Goal: Task Accomplishment & Management: Manage account settings

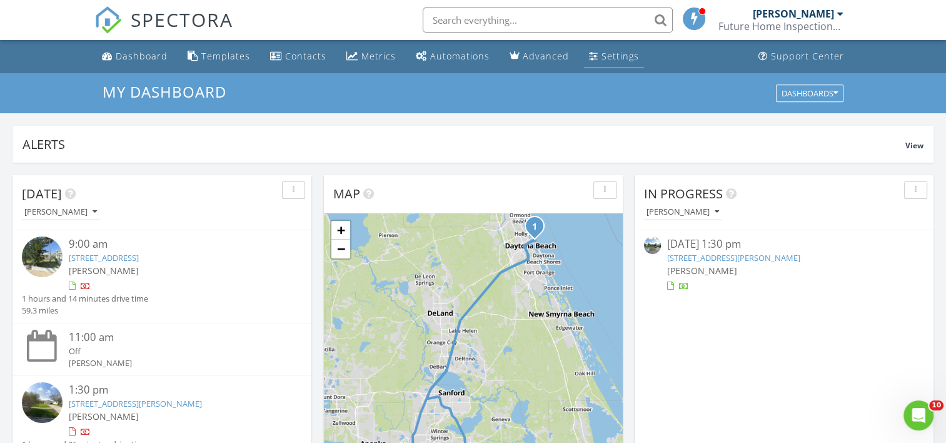
click at [602, 58] on div "Settings" at bounding box center [621, 56] width 38 height 12
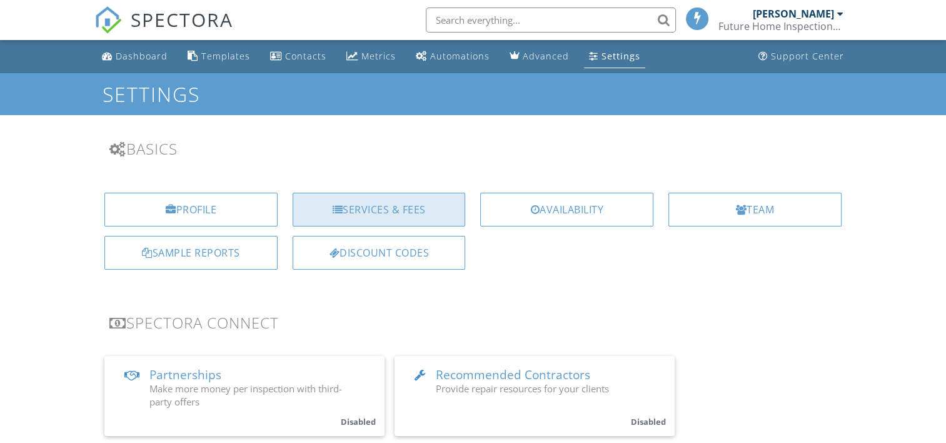
click at [400, 214] on div "Services & Fees" at bounding box center [379, 210] width 173 height 34
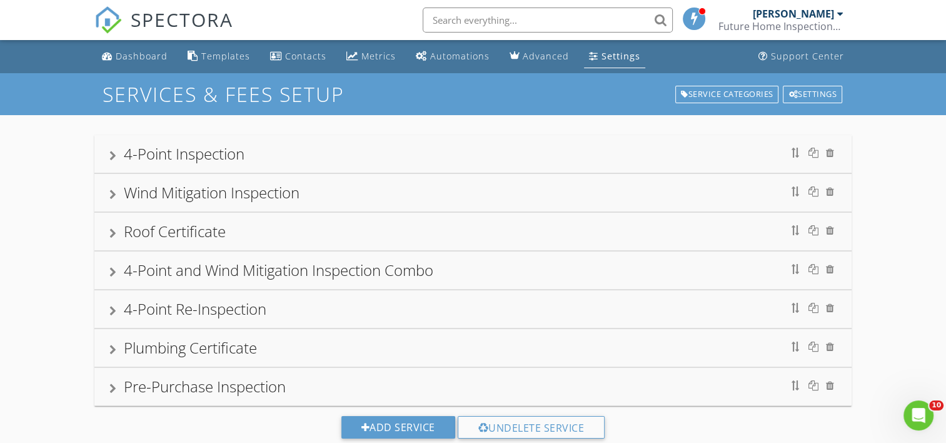
click at [233, 156] on div "4-Point Inspection" at bounding box center [184, 153] width 121 height 21
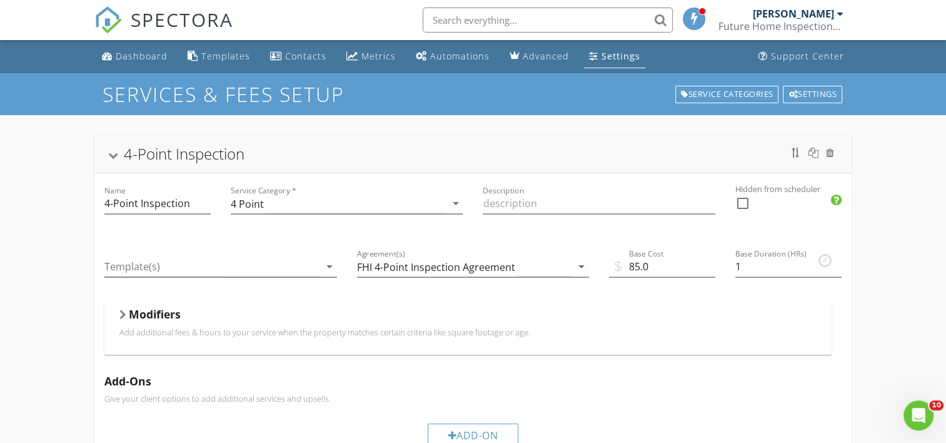
click at [123, 313] on div at bounding box center [122, 315] width 7 height 10
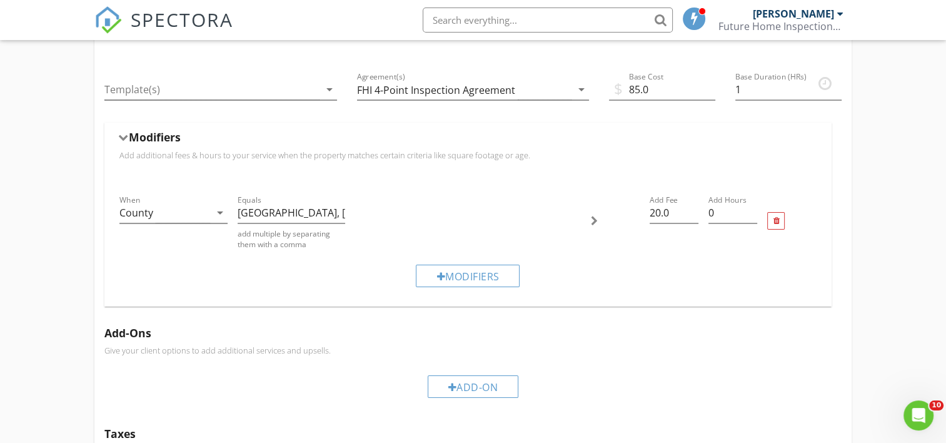
scroll to position [146, 0]
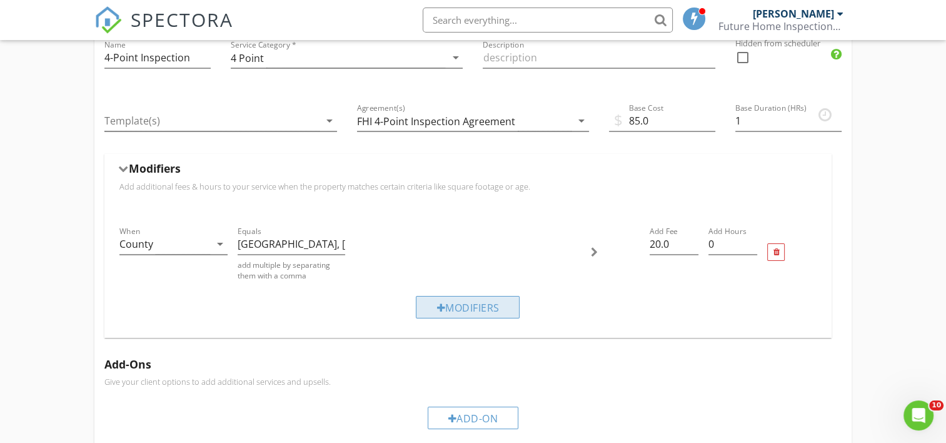
click at [471, 309] on div "Modifiers" at bounding box center [468, 307] width 104 height 23
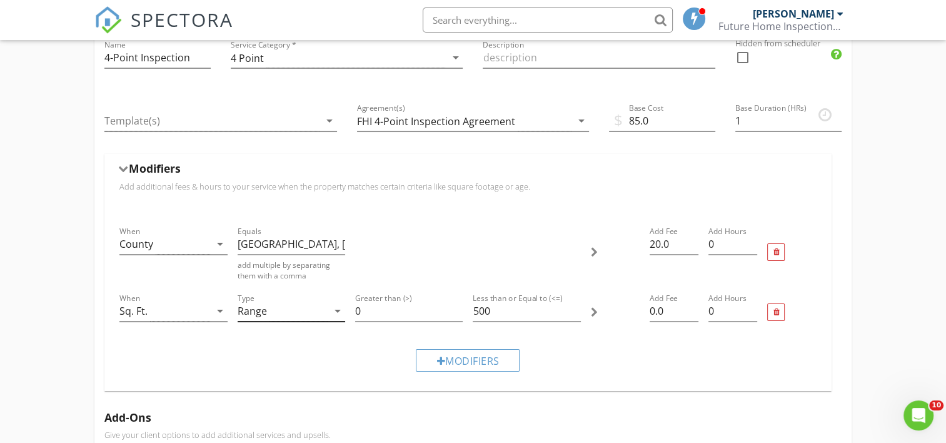
click at [333, 308] on icon "arrow_drop_down" at bounding box center [337, 310] width 15 height 15
click at [368, 331] on div "Greater than (>) 0" at bounding box center [409, 312] width 118 height 53
click at [592, 308] on div at bounding box center [594, 312] width 7 height 10
click at [576, 305] on input "501" at bounding box center [527, 311] width 108 height 21
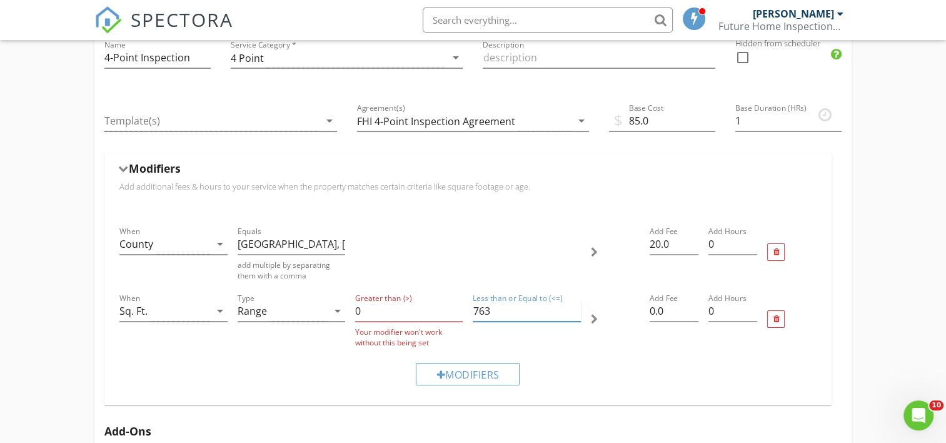
click at [576, 305] on input "763" at bounding box center [527, 311] width 108 height 21
click at [575, 305] on input "764" at bounding box center [527, 311] width 108 height 21
click at [575, 305] on input "765" at bounding box center [527, 311] width 108 height 21
click at [575, 305] on input "1007" at bounding box center [527, 311] width 108 height 21
click at [575, 305] on input "1899" at bounding box center [527, 311] width 108 height 21
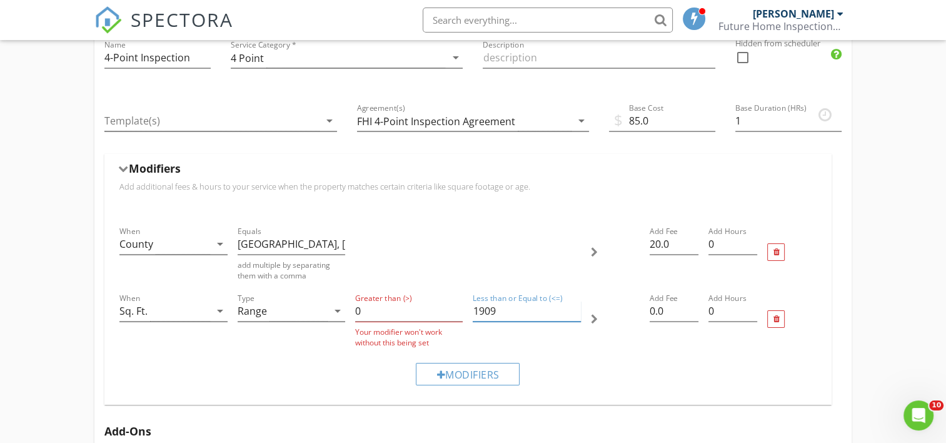
click at [576, 305] on input "1909" at bounding box center [527, 311] width 108 height 21
click at [575, 305] on input "1954" at bounding box center [527, 311] width 108 height 21
type input "1"
type input "3999"
click at [675, 356] on div "Modifiers" at bounding box center [467, 374] width 707 height 42
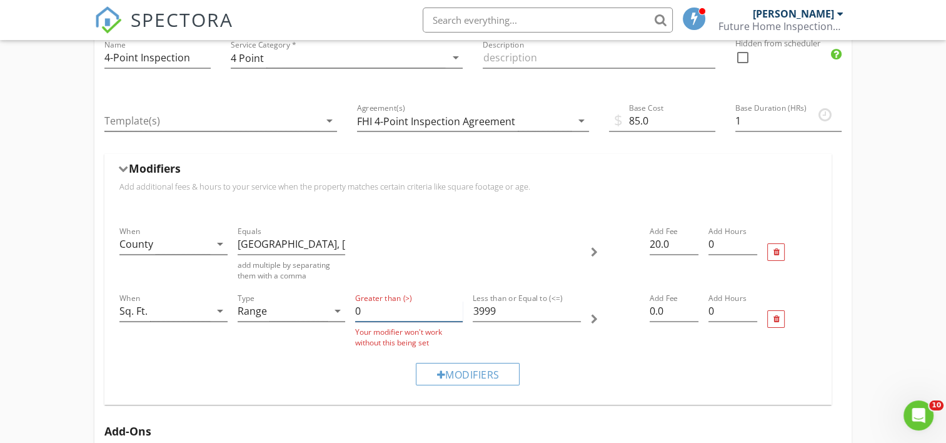
click at [360, 306] on input "0" at bounding box center [409, 311] width 108 height 21
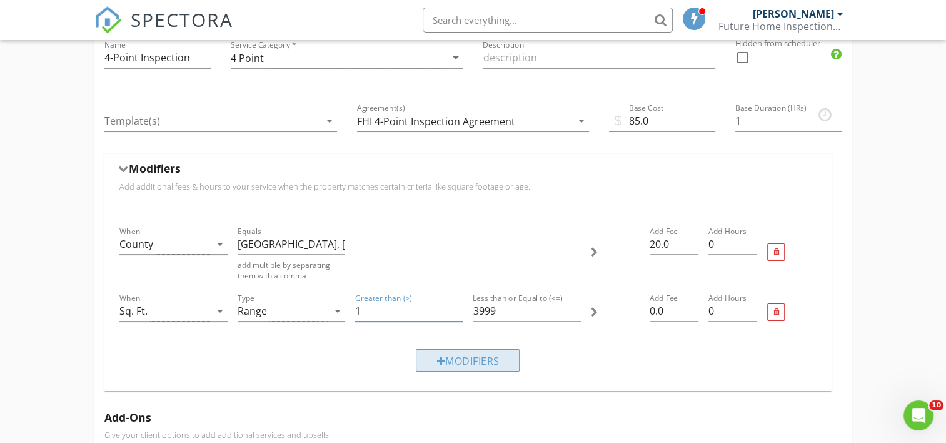
type input "1"
click at [470, 358] on div "Modifiers" at bounding box center [468, 360] width 104 height 23
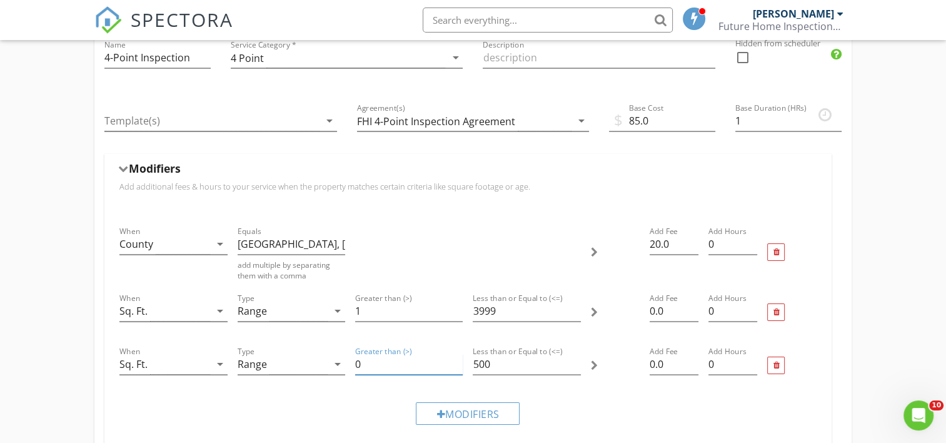
drag, startPoint x: 361, startPoint y: 363, endPoint x: 377, endPoint y: 374, distance: 19.3
click at [361, 363] on input "0" at bounding box center [409, 364] width 108 height 21
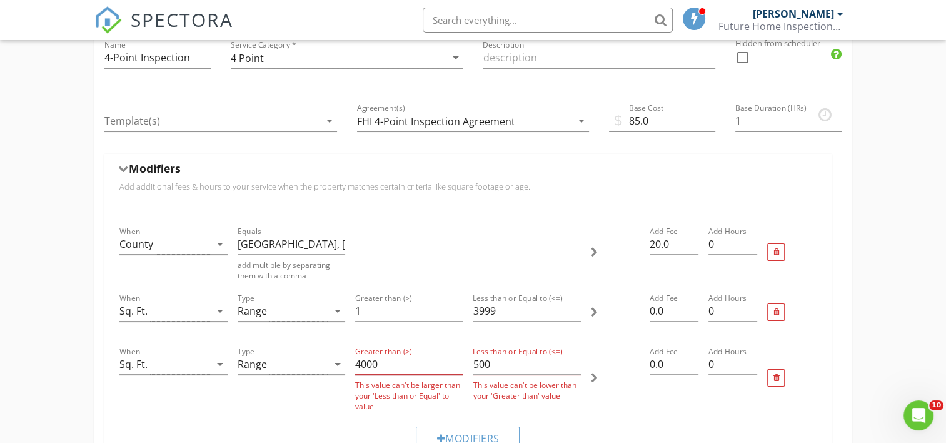
type input "4000"
drag, startPoint x: 488, startPoint y: 363, endPoint x: 526, endPoint y: 378, distance: 41.0
click at [488, 363] on input "500" at bounding box center [527, 364] width 108 height 21
type input "5"
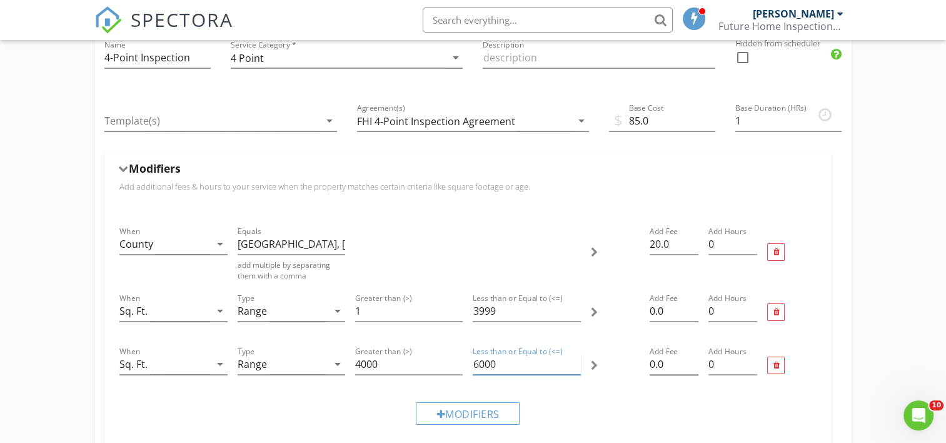
type input "6000"
click at [653, 361] on input "0.0" at bounding box center [674, 364] width 49 height 21
type input "20.0"
click at [478, 361] on input "6000" at bounding box center [527, 364] width 108 height 21
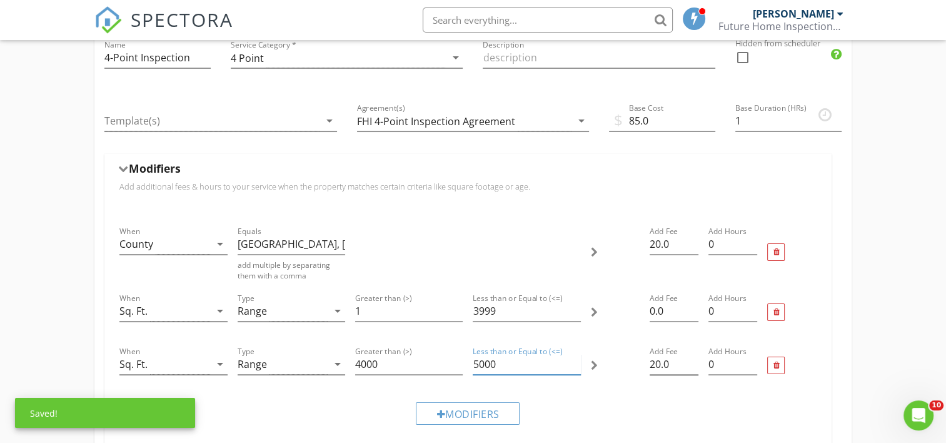
type input "5000"
click at [654, 360] on input "20.0" at bounding box center [674, 364] width 49 height 21
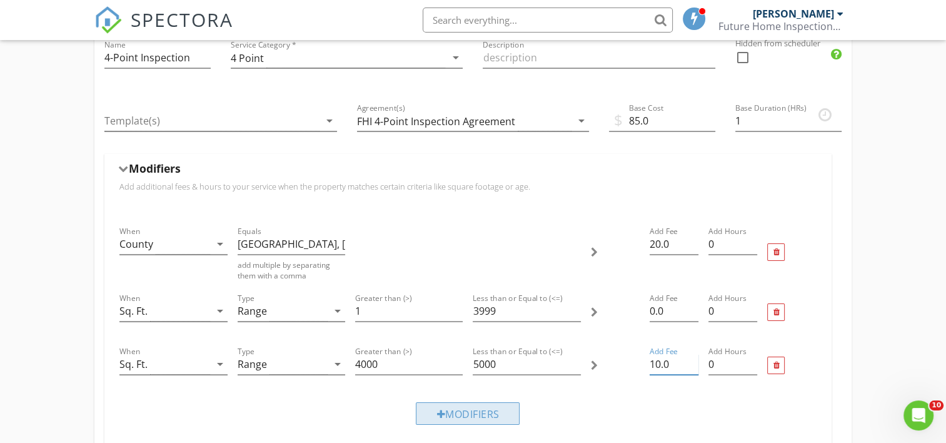
type input "10.0"
click at [482, 411] on div "Modifiers" at bounding box center [468, 413] width 104 height 23
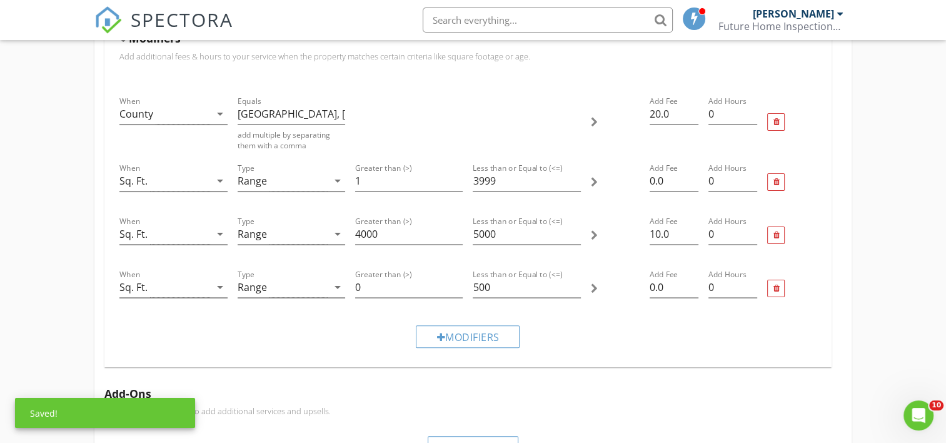
scroll to position [291, 0]
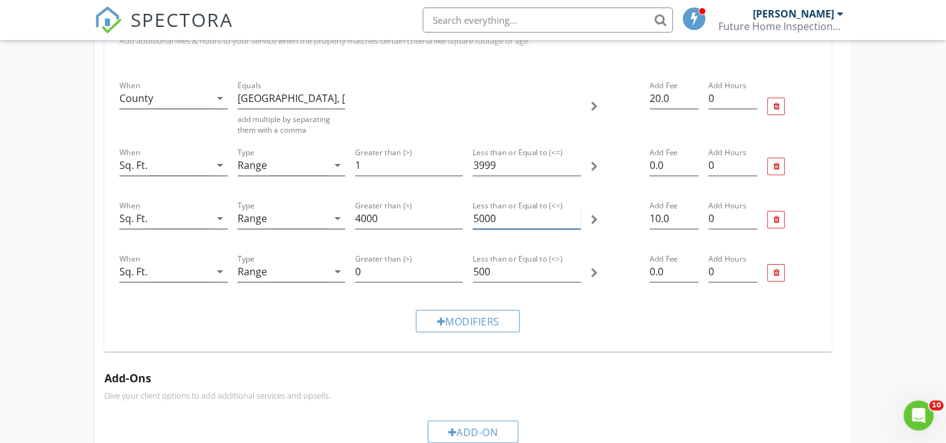
click at [495, 218] on input "5000" at bounding box center [527, 218] width 108 height 21
type input "5"
type input "4999"
click at [360, 269] on input "0" at bounding box center [409, 271] width 108 height 21
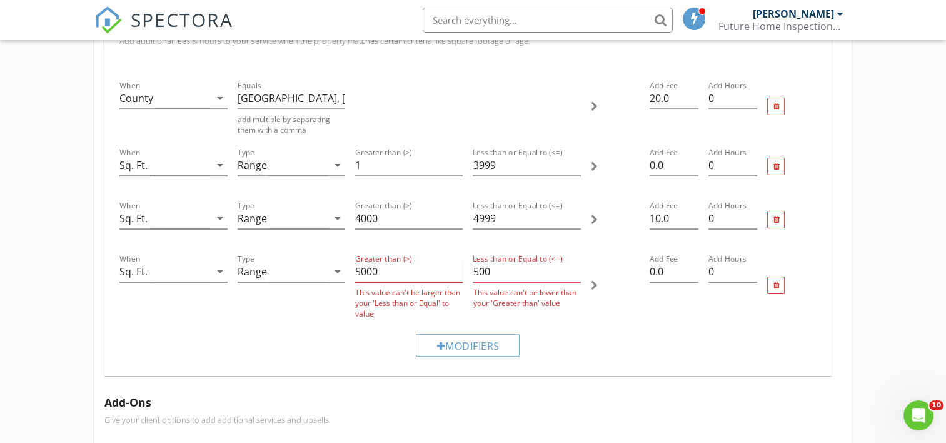
type input "5000"
click at [490, 268] on input "500" at bounding box center [527, 271] width 108 height 21
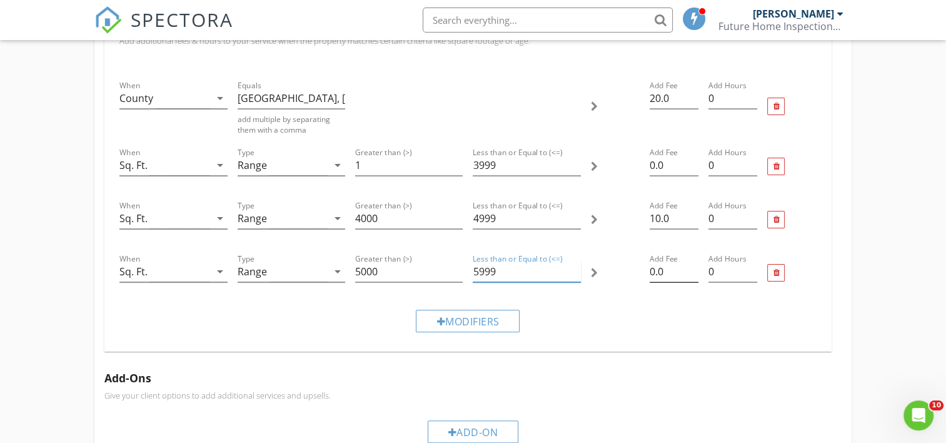
type input "5999"
click at [655, 270] on input "0.0" at bounding box center [674, 271] width 49 height 21
type input "10.0"
click at [478, 320] on div "Modifiers" at bounding box center [468, 321] width 104 height 23
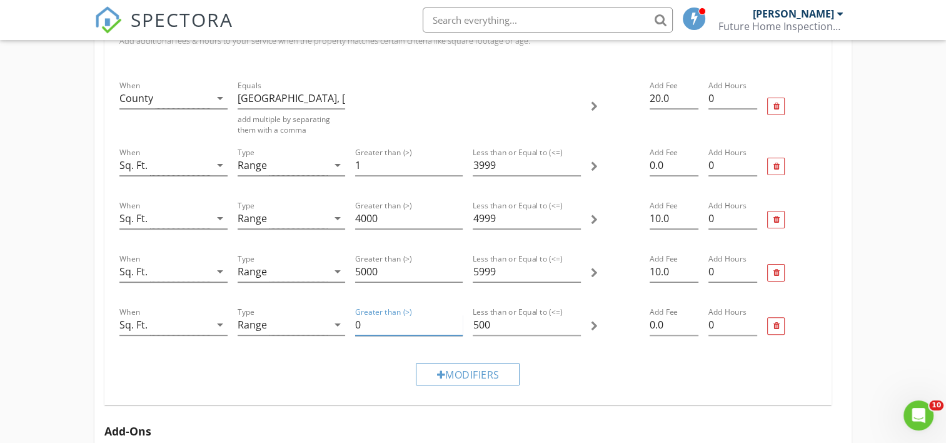
click at [363, 323] on input "0" at bounding box center [409, 325] width 108 height 21
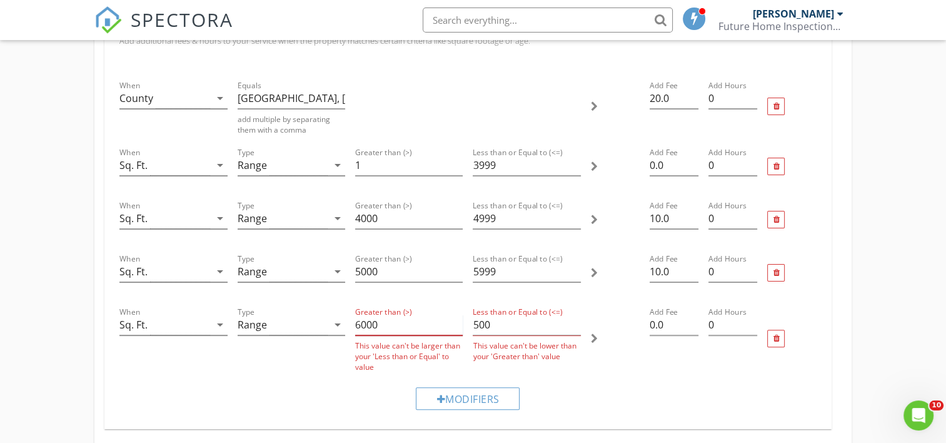
type input "6000"
click at [494, 323] on input "500" at bounding box center [527, 325] width 108 height 21
type input "5"
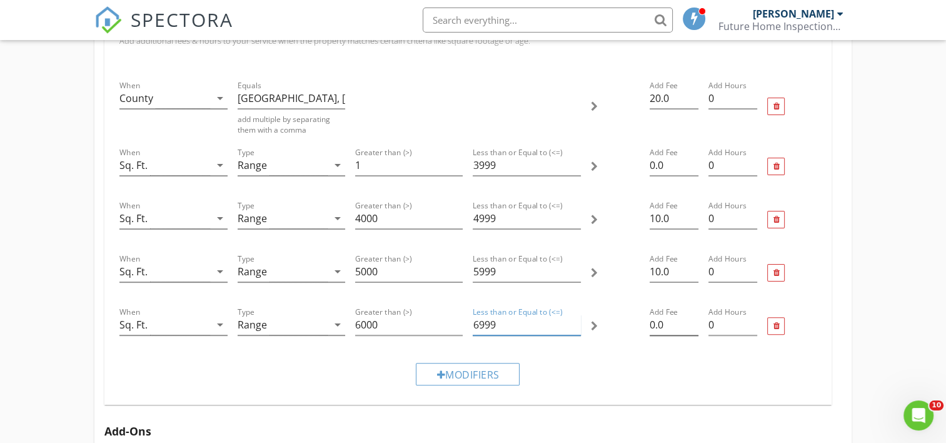
type input "6999"
click at [667, 321] on input "0.0" at bounding box center [674, 325] width 49 height 21
type input "0"
type input "10.0"
click at [458, 370] on div "Modifiers" at bounding box center [468, 374] width 104 height 23
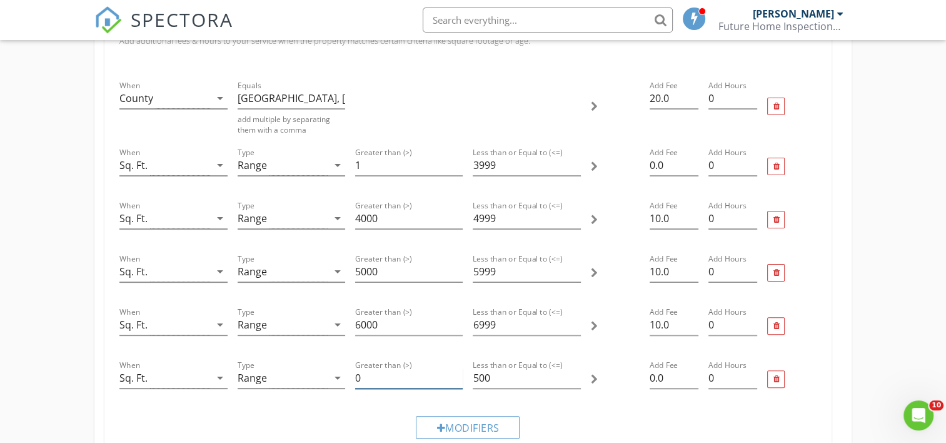
click at [373, 372] on input "0" at bounding box center [409, 378] width 108 height 21
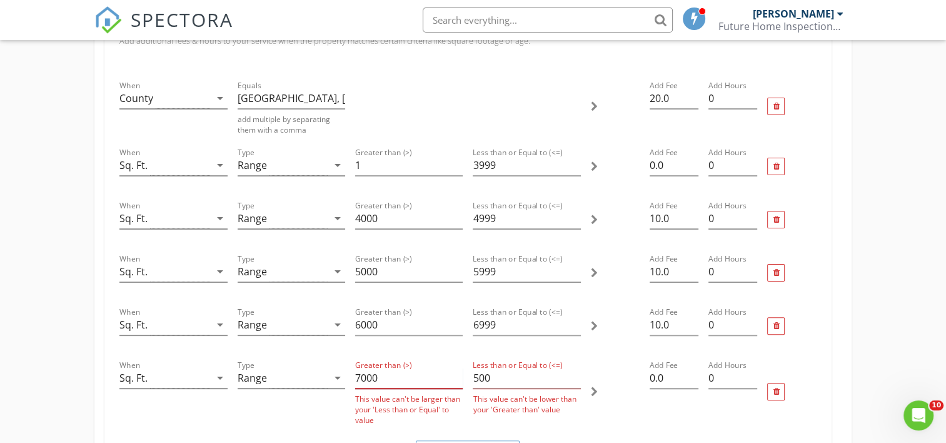
type input "7000"
click at [493, 373] on input "500" at bounding box center [527, 378] width 108 height 21
type input "5"
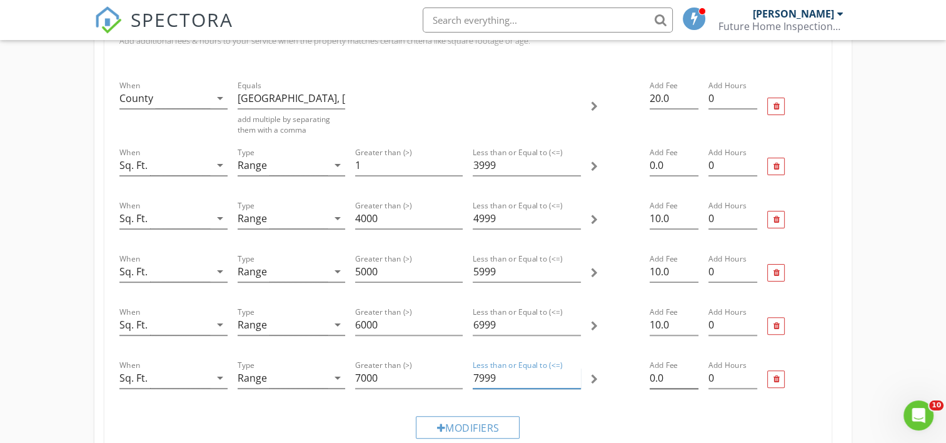
type input "7999"
click at [650, 375] on input "0.0" at bounding box center [674, 378] width 49 height 21
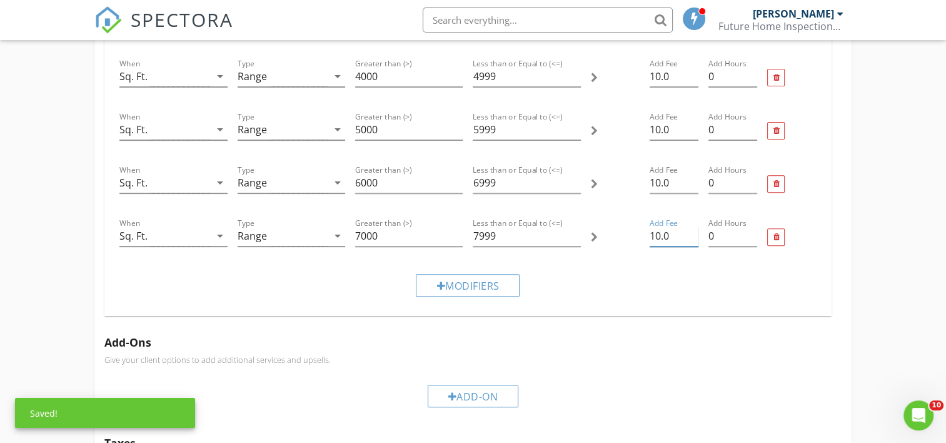
scroll to position [438, 0]
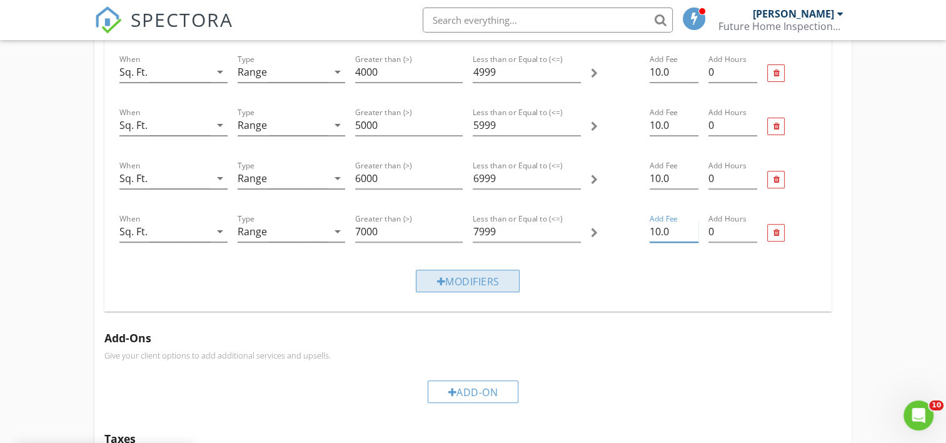
type input "10.0"
click at [480, 275] on div "Modifiers" at bounding box center [468, 281] width 104 height 23
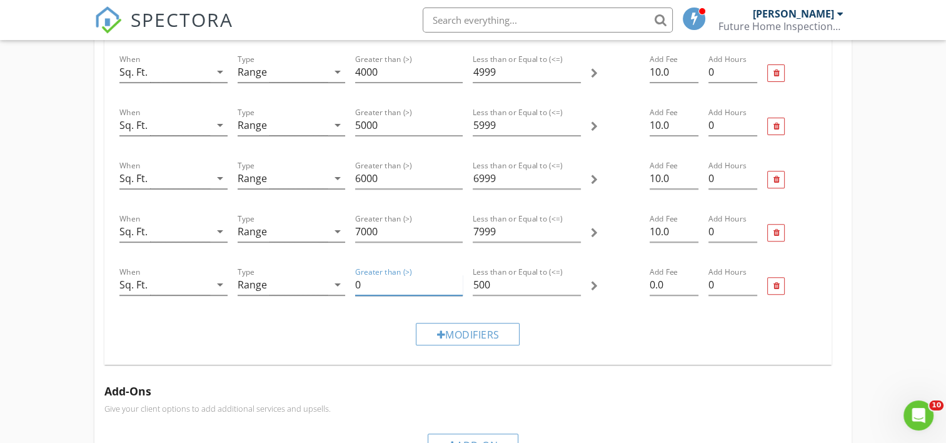
click at [373, 282] on input "0" at bounding box center [409, 285] width 108 height 21
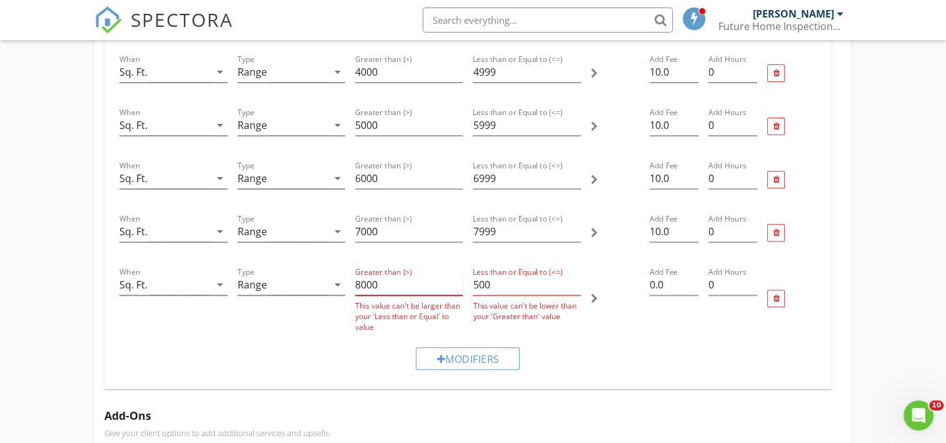
type input "8000"
drag, startPoint x: 493, startPoint y: 283, endPoint x: 513, endPoint y: 298, distance: 25.4
click at [495, 284] on input "500" at bounding box center [527, 285] width 108 height 21
type input "5"
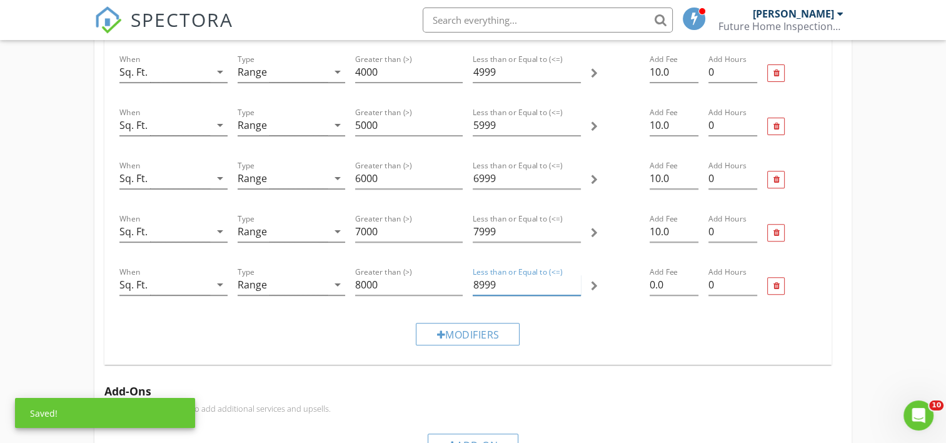
type input "8999"
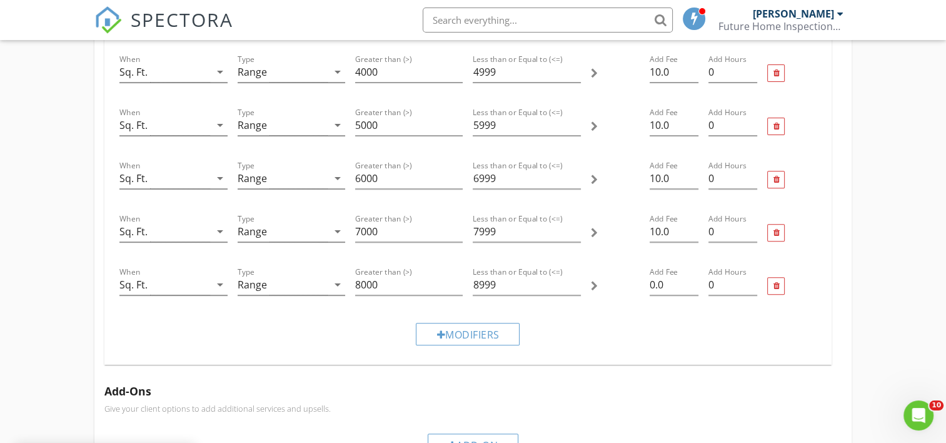
click at [649, 280] on div "Add Fee 0.0" at bounding box center [674, 286] width 59 height 53
click at [652, 281] on input "0.0" at bounding box center [674, 285] width 49 height 21
type input "10.0"
click at [472, 327] on div "Modifiers" at bounding box center [468, 334] width 104 height 23
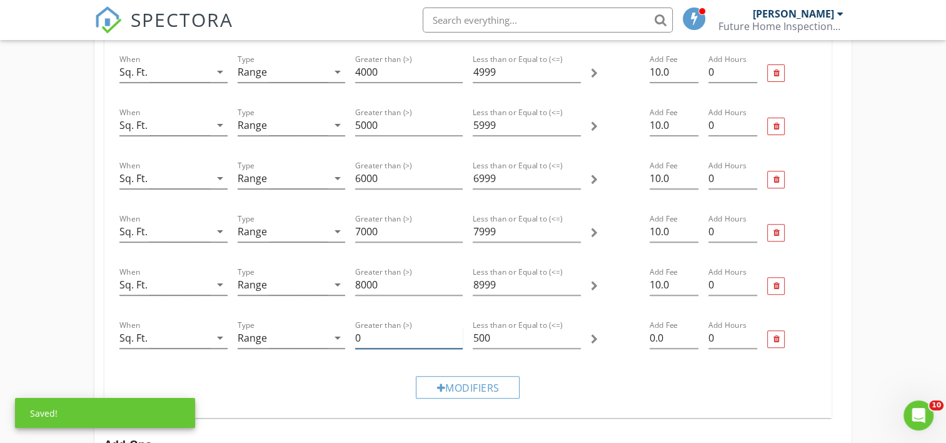
click at [365, 336] on input "0" at bounding box center [409, 338] width 108 height 21
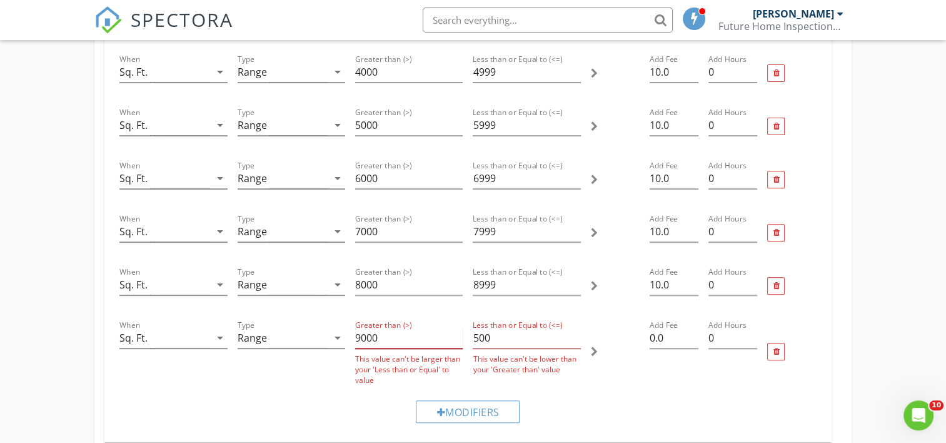
type input "9000"
click at [503, 338] on input "500" at bounding box center [527, 338] width 108 height 21
type input "5"
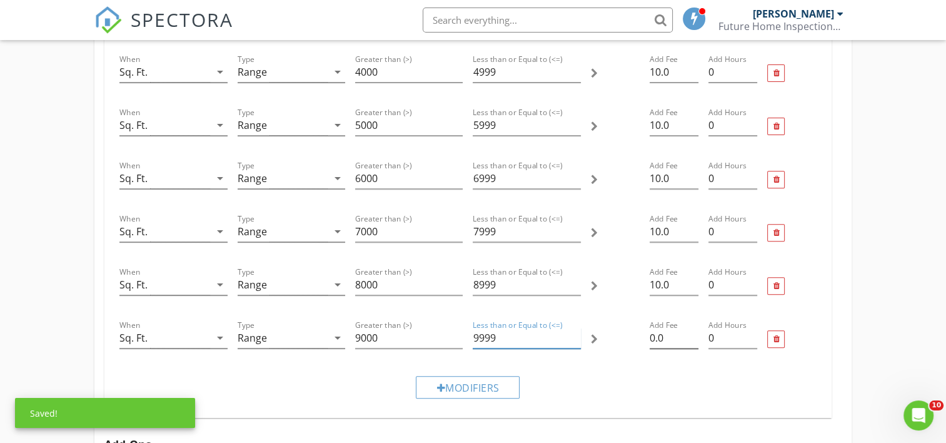
type input "9999"
click at [650, 335] on input "0.0" at bounding box center [674, 338] width 49 height 21
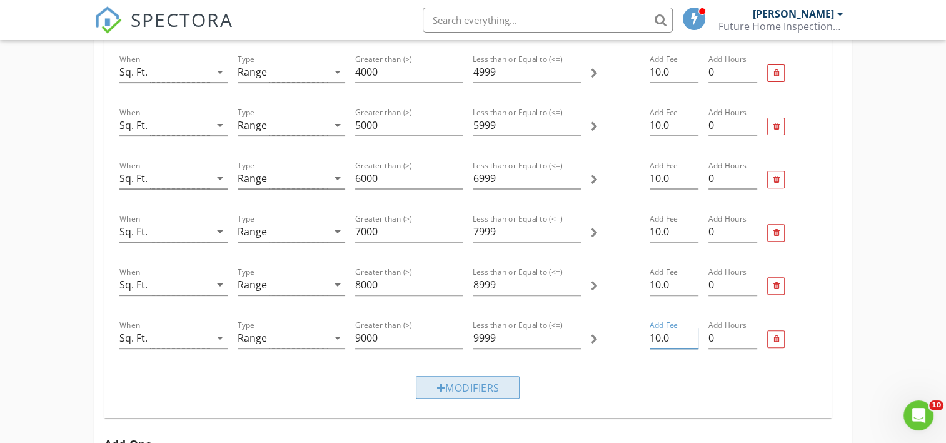
type input "10.0"
click at [468, 385] on div "Modifiers" at bounding box center [468, 387] width 104 height 23
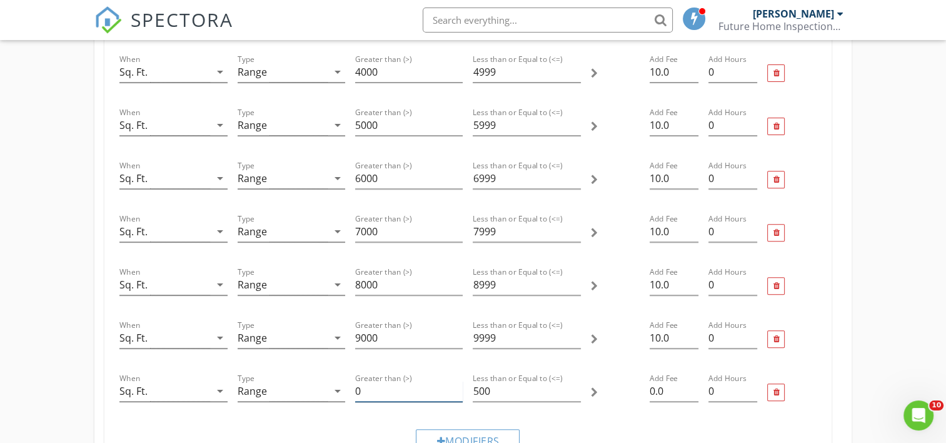
click at [378, 387] on input "0" at bounding box center [409, 391] width 108 height 21
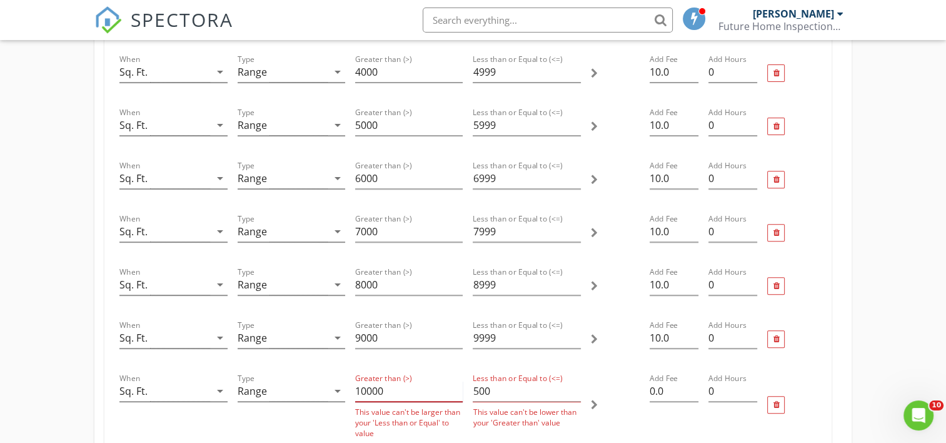
type input "10000"
click at [493, 388] on input "500" at bounding box center [527, 391] width 108 height 21
type input "5"
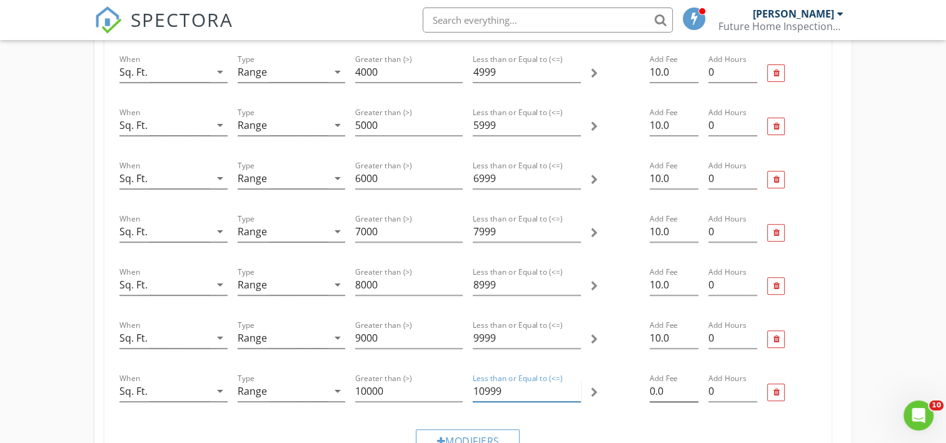
type input "10999"
click at [652, 386] on input "0.0" at bounding box center [674, 391] width 49 height 21
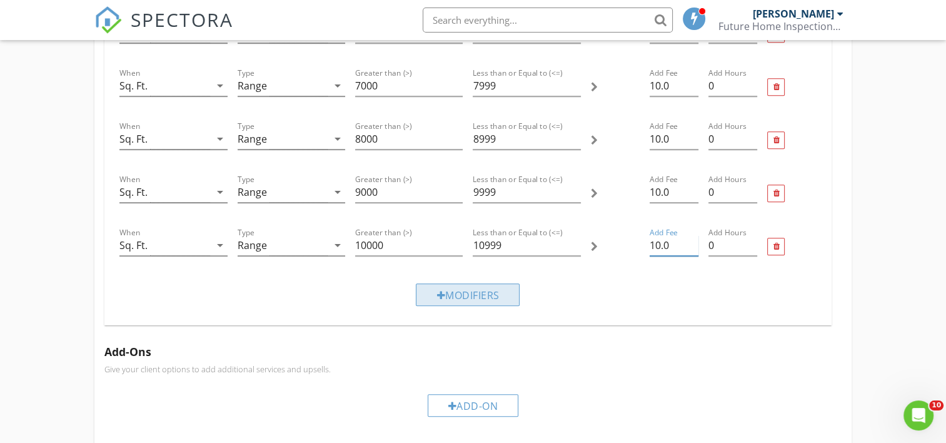
type input "10.0"
click at [472, 295] on div "Modifiers" at bounding box center [468, 294] width 104 height 23
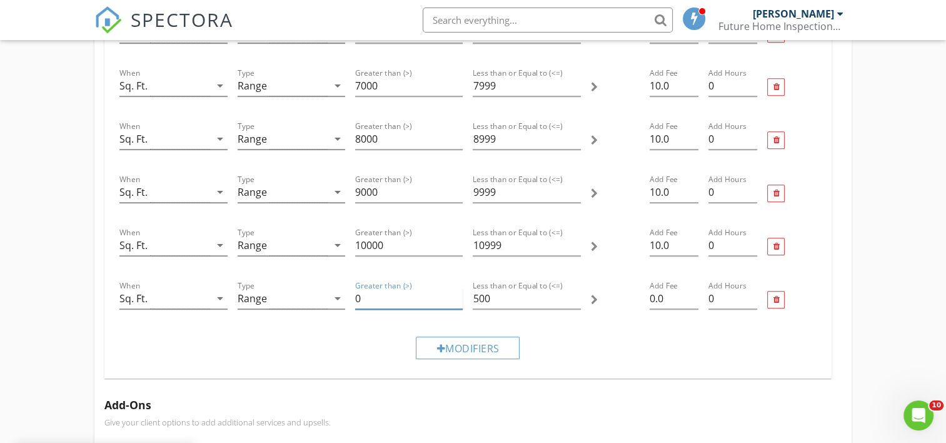
click at [372, 295] on input "0" at bounding box center [409, 298] width 108 height 21
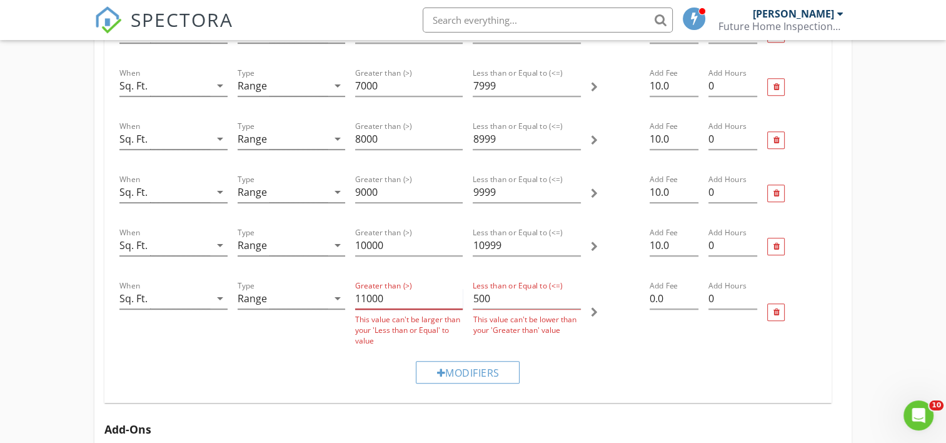
type input "11000"
click at [497, 293] on input "500" at bounding box center [527, 298] width 108 height 21
type input "5"
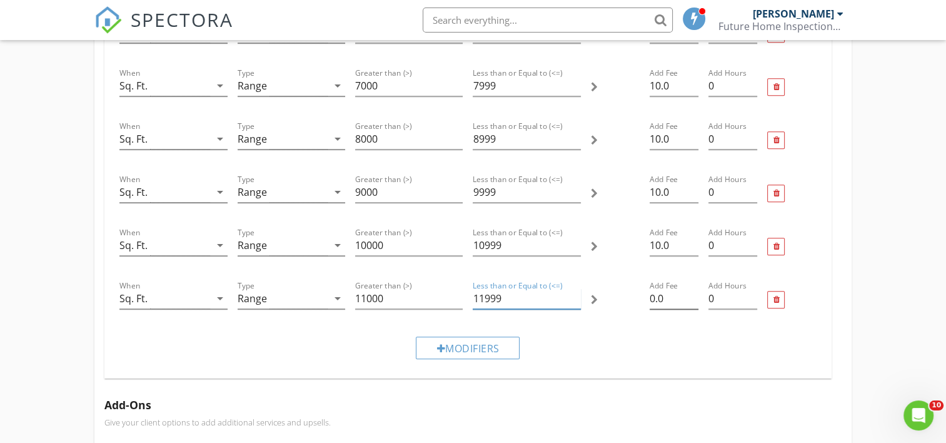
type input "11999"
click at [650, 295] on input "0.0" at bounding box center [674, 298] width 49 height 21
type input "10.0"
click at [485, 347] on div "Modifiers" at bounding box center [468, 347] width 104 height 23
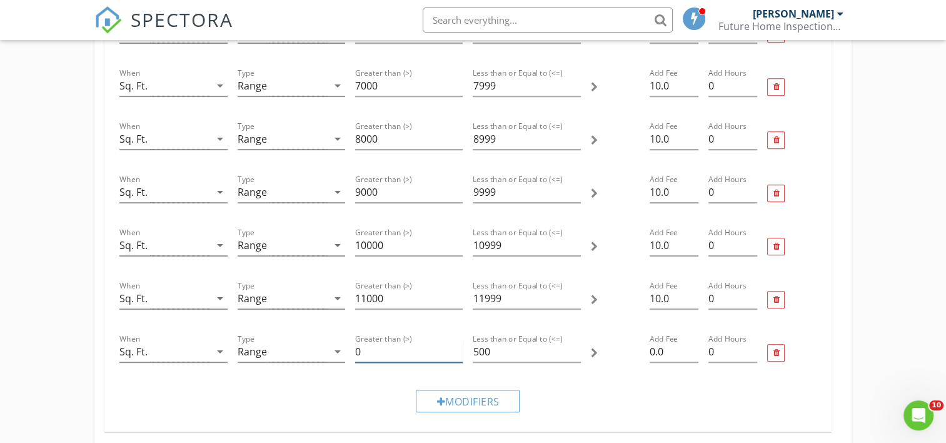
click at [365, 348] on input "0" at bounding box center [409, 351] width 108 height 21
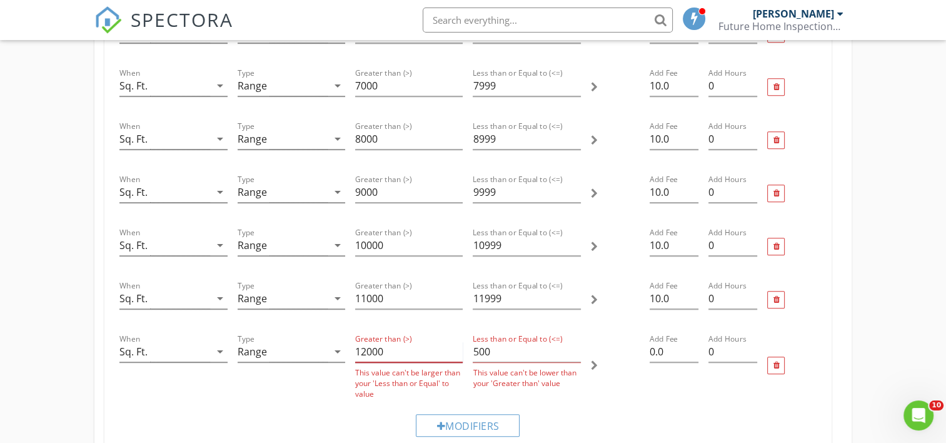
type input "12000"
click at [503, 348] on input "500" at bounding box center [527, 351] width 108 height 21
type input "5"
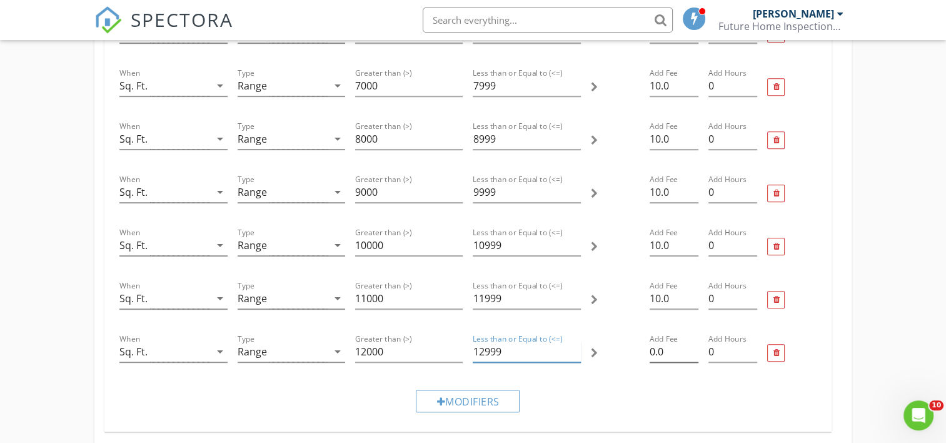
type input "12999"
click at [650, 347] on input "0.0" at bounding box center [674, 351] width 49 height 21
type input "10.0"
click at [450, 390] on div "Modifiers" at bounding box center [468, 401] width 104 height 23
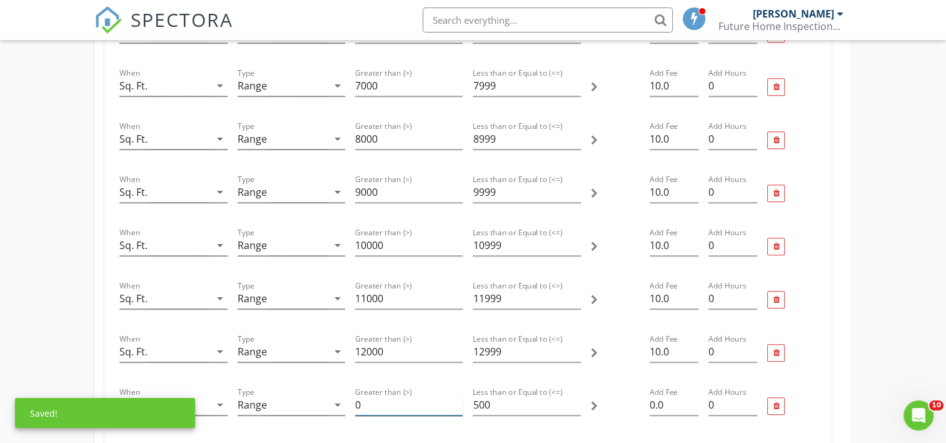
click at [364, 399] on input "0" at bounding box center [409, 405] width 108 height 21
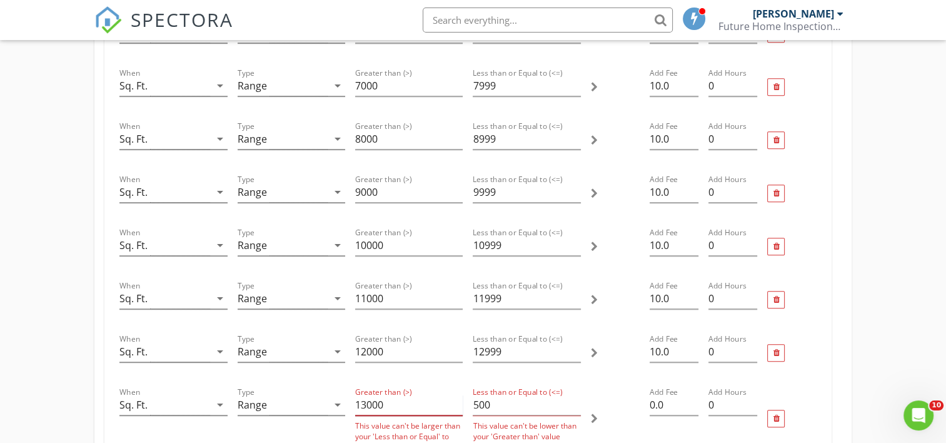
type input "13000"
click at [492, 400] on input "500" at bounding box center [527, 405] width 108 height 21
type input "5"
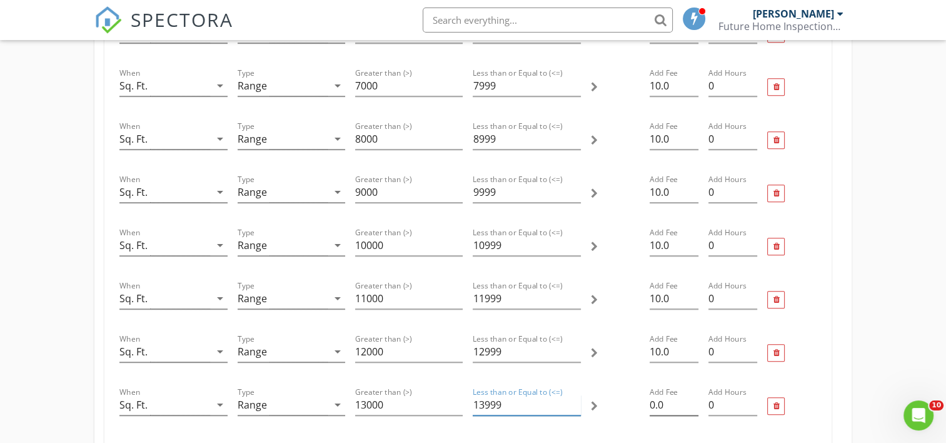
type input "13999"
click at [650, 401] on input "0.0" at bounding box center [674, 405] width 49 height 21
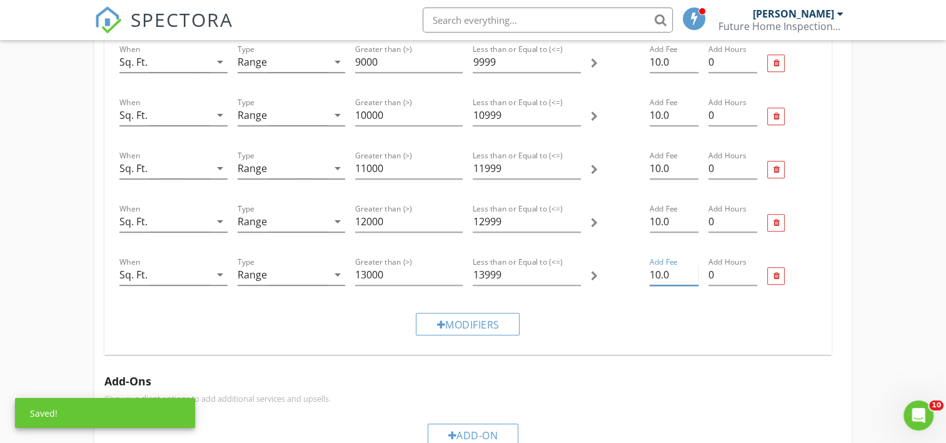
scroll to position [729, 0]
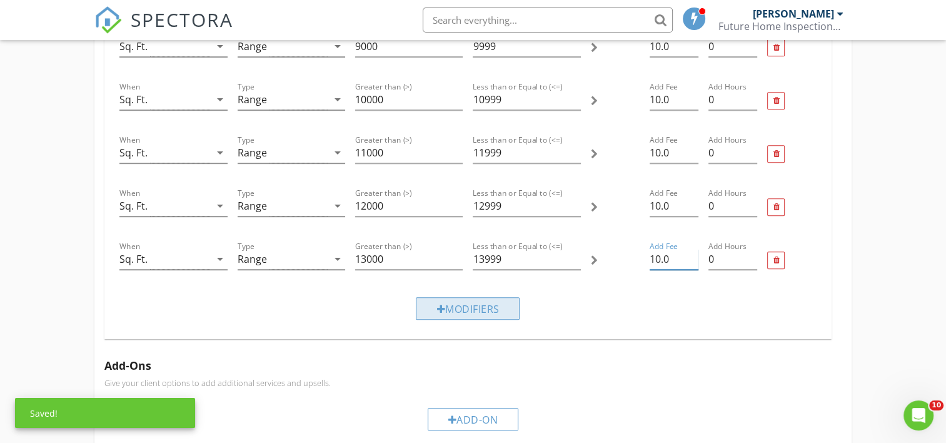
type input "10.0"
click at [448, 305] on div "Modifiers" at bounding box center [468, 308] width 104 height 23
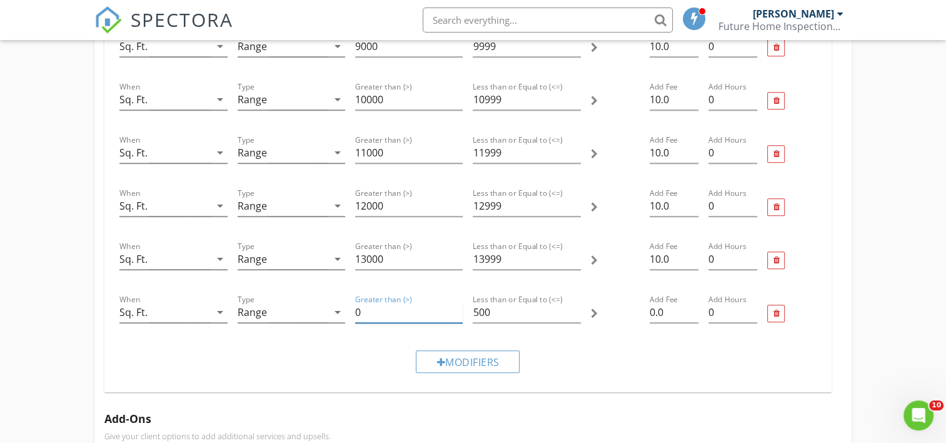
click at [375, 306] on input "0" at bounding box center [409, 312] width 108 height 21
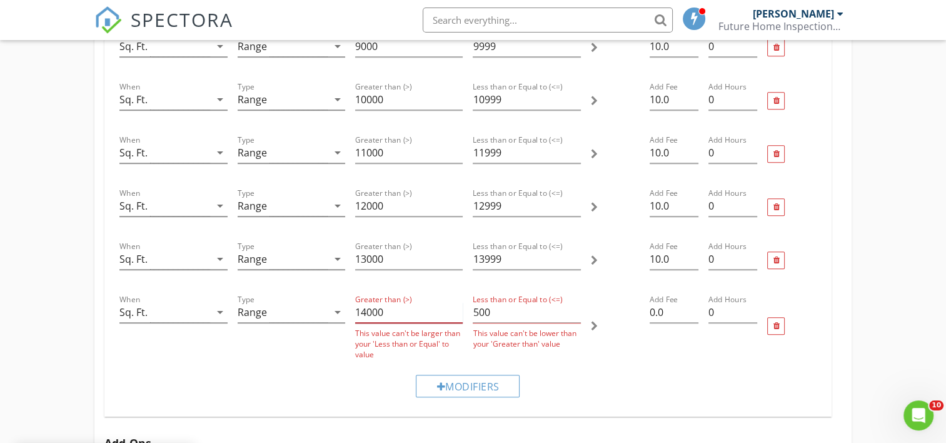
type input "14000"
click at [492, 310] on input "500" at bounding box center [527, 312] width 108 height 21
type input "5"
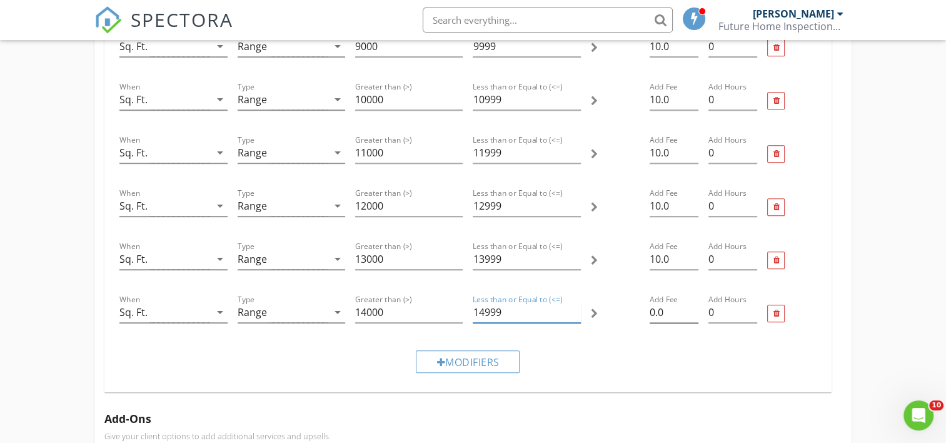
type input "14999"
click at [651, 310] on input "0.0" at bounding box center [674, 312] width 49 height 21
type input "10.0"
click at [480, 355] on div "Modifiers" at bounding box center [468, 361] width 104 height 23
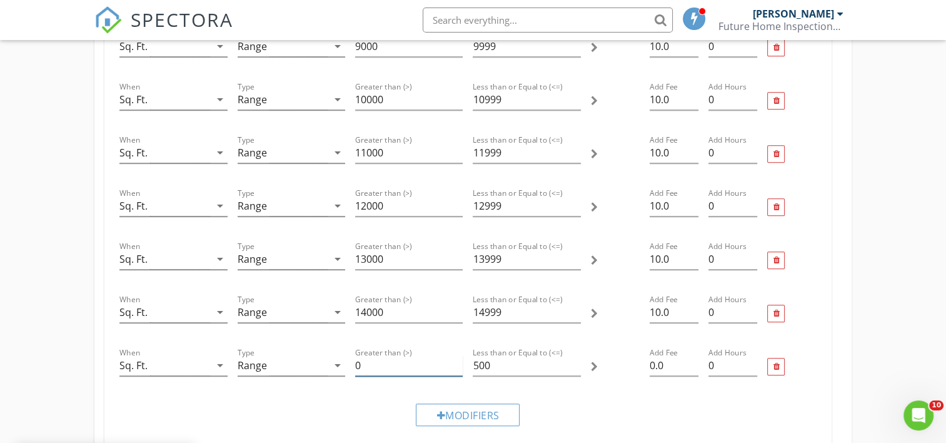
click at [375, 364] on input "0" at bounding box center [409, 365] width 108 height 21
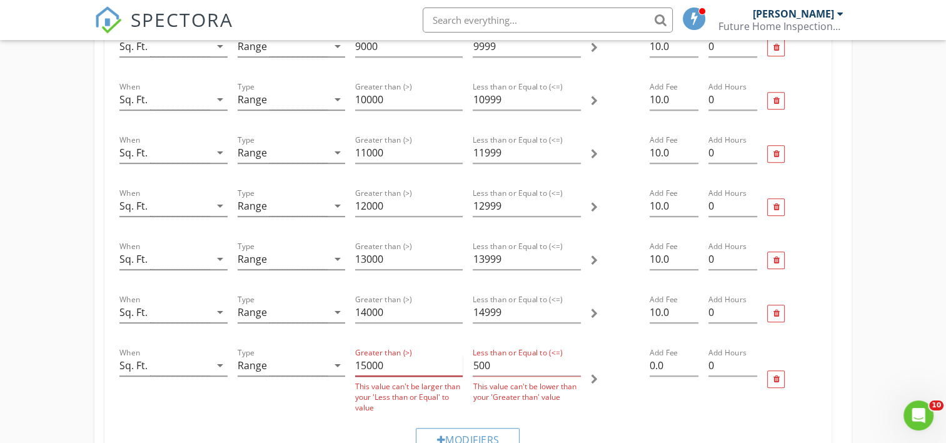
type input "15000"
click at [504, 363] on input "500" at bounding box center [527, 365] width 108 height 21
type input "5"
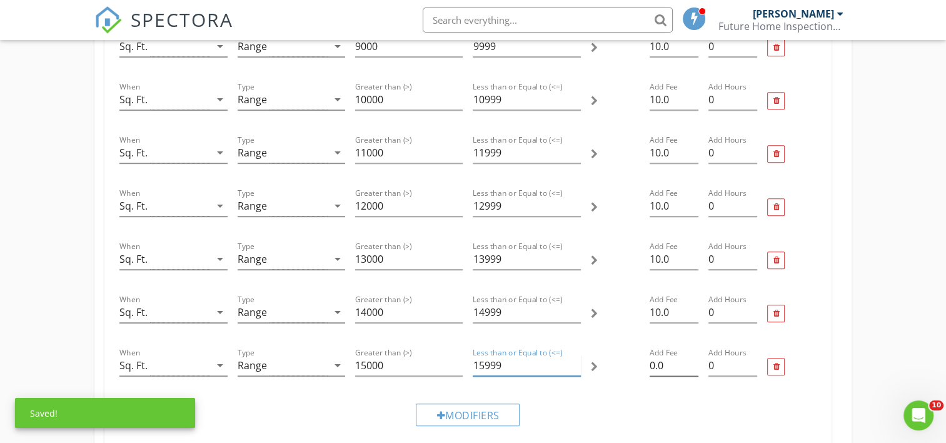
type input "15999"
click at [650, 360] on input "0.0" at bounding box center [674, 365] width 49 height 21
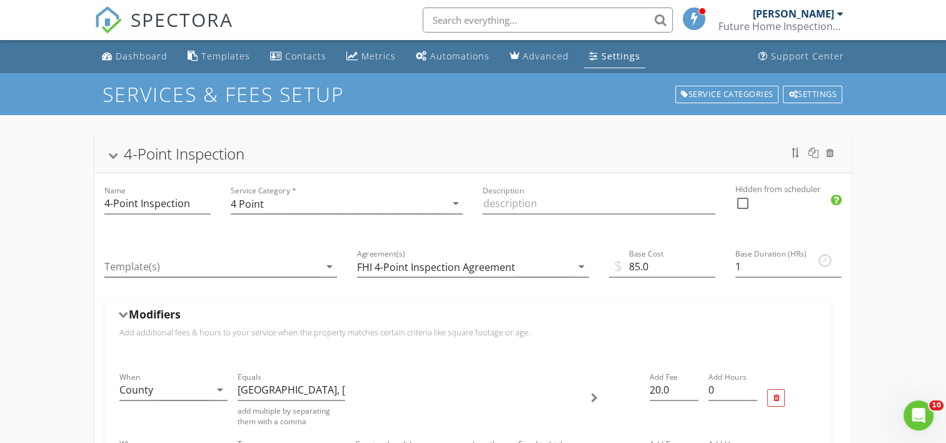
scroll to position [146, 0]
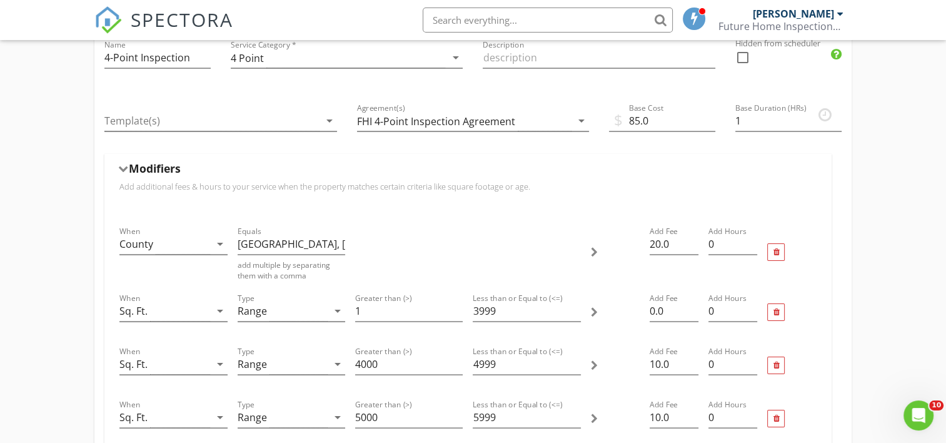
type input "10.0"
click at [593, 251] on div at bounding box center [594, 252] width 7 height 10
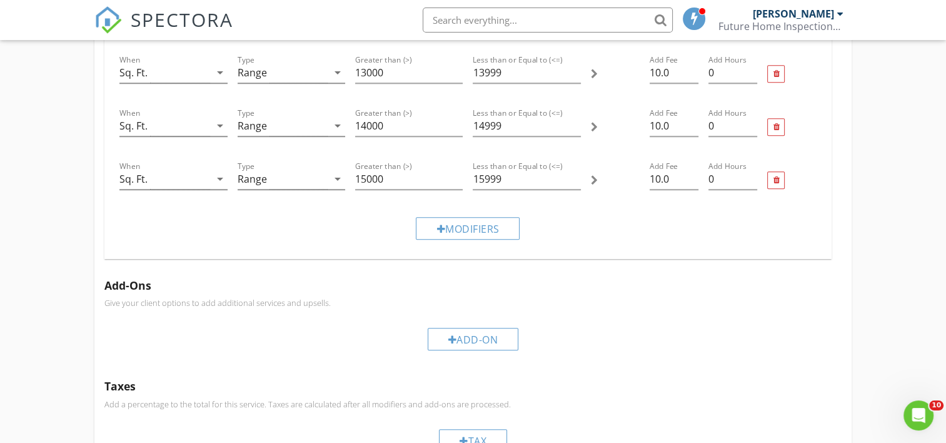
scroll to position [876, 0]
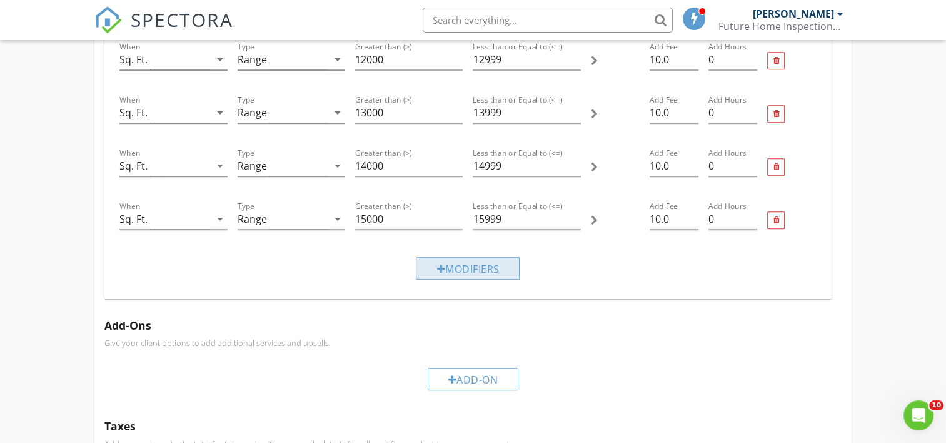
click at [473, 266] on div "Modifiers" at bounding box center [468, 268] width 104 height 23
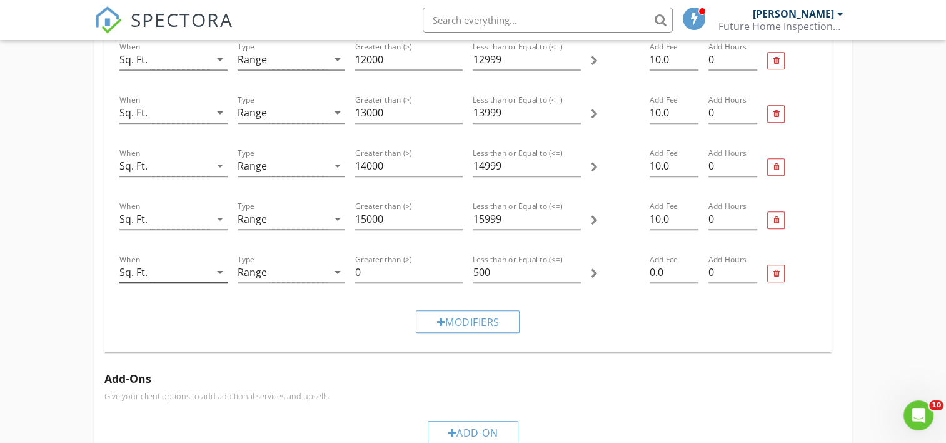
click at [219, 268] on icon "arrow_drop_down" at bounding box center [220, 272] width 15 height 15
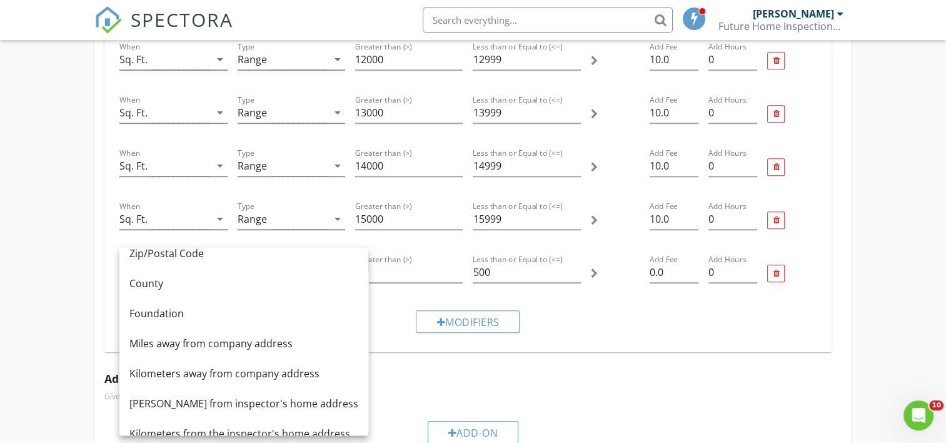
scroll to position [146, 0]
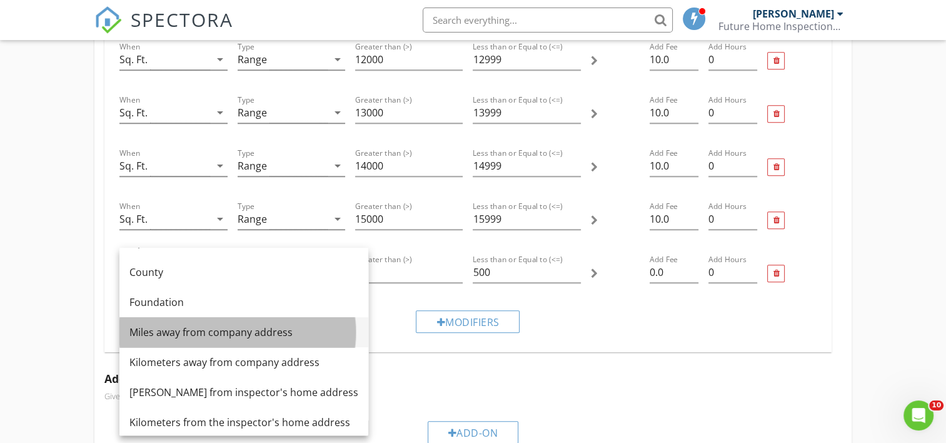
click at [190, 326] on div "Miles away from company address" at bounding box center [243, 332] width 229 height 15
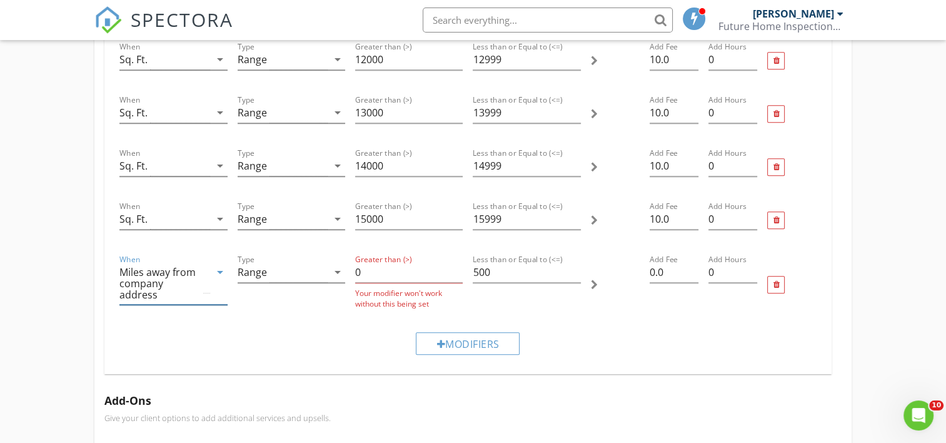
click at [216, 265] on icon "arrow_drop_down" at bounding box center [220, 272] width 15 height 15
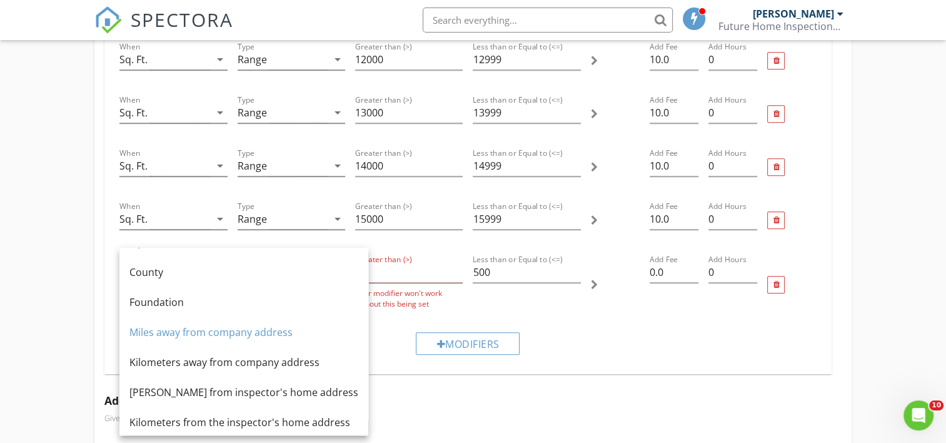
click at [594, 338] on div "Modifiers" at bounding box center [467, 343] width 707 height 42
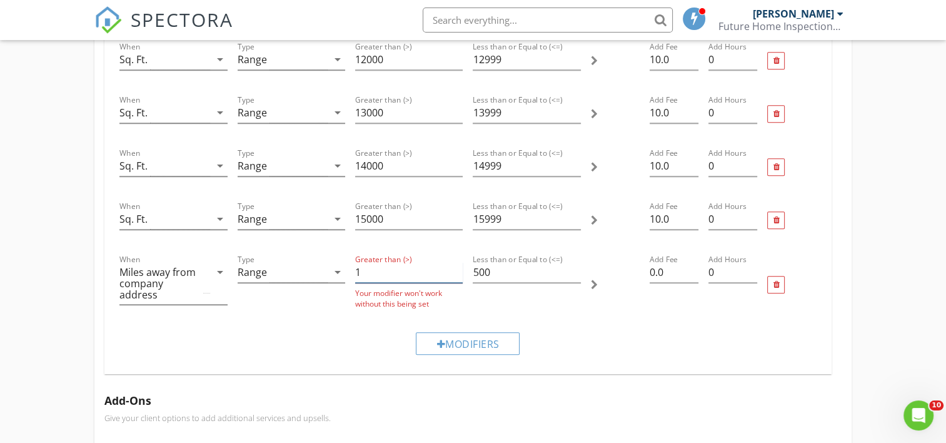
click at [457, 265] on input "1" at bounding box center [409, 272] width 108 height 21
click at [457, 265] on input "2" at bounding box center [409, 272] width 108 height 21
click at [457, 265] on input "3" at bounding box center [409, 272] width 108 height 21
click at [457, 265] on input "4" at bounding box center [409, 272] width 108 height 21
click at [457, 265] on input "46" at bounding box center [409, 272] width 108 height 21
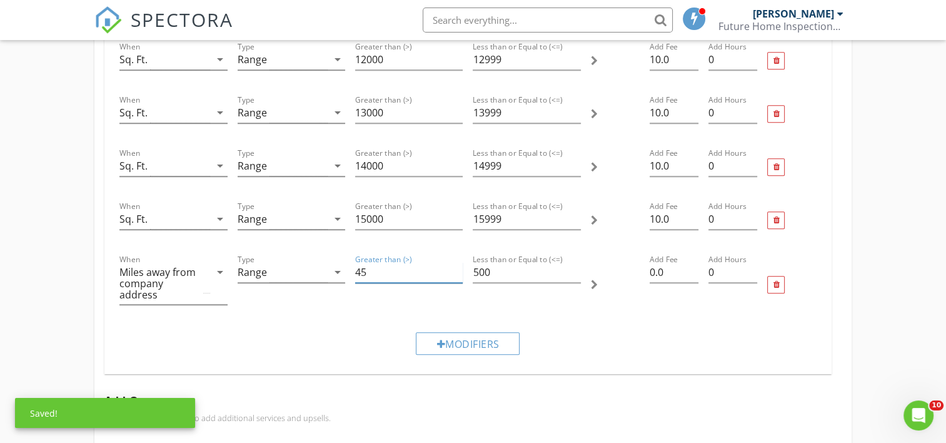
click at [457, 272] on input "45" at bounding box center [409, 272] width 108 height 21
click at [457, 272] on input "44" at bounding box center [409, 272] width 108 height 21
click at [457, 272] on input "43" at bounding box center [409, 272] width 108 height 21
click at [457, 272] on input "42" at bounding box center [409, 272] width 108 height 21
click at [457, 272] on input "41" at bounding box center [409, 272] width 108 height 21
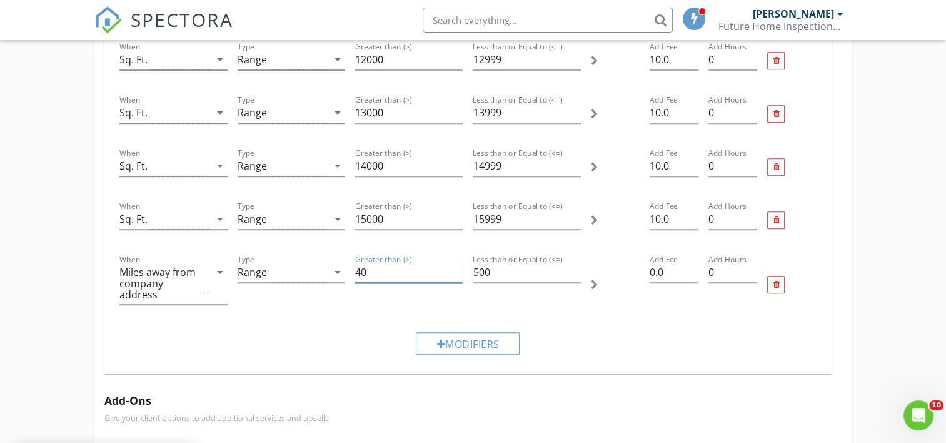
click at [457, 272] on input "40" at bounding box center [409, 272] width 108 height 21
click at [457, 272] on input "39" at bounding box center [409, 272] width 108 height 21
click at [457, 272] on input "38" at bounding box center [409, 272] width 108 height 21
click at [457, 272] on input "37" at bounding box center [409, 272] width 108 height 21
click at [457, 272] on input "36" at bounding box center [409, 272] width 108 height 21
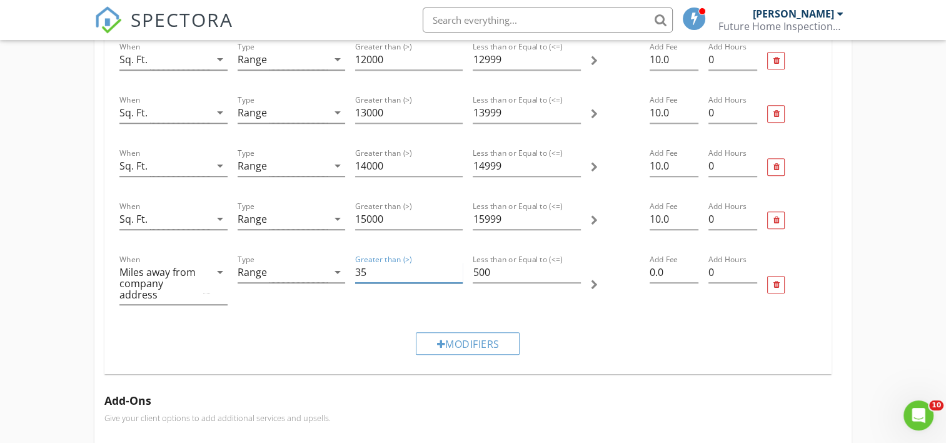
type input "35"
click at [457, 272] on input "35" at bounding box center [409, 272] width 108 height 21
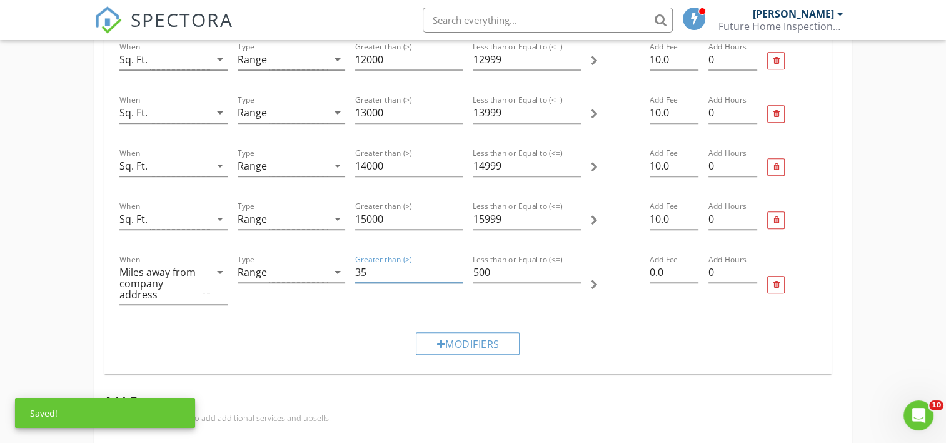
click at [369, 322] on div "Modifiers" at bounding box center [467, 343] width 707 height 42
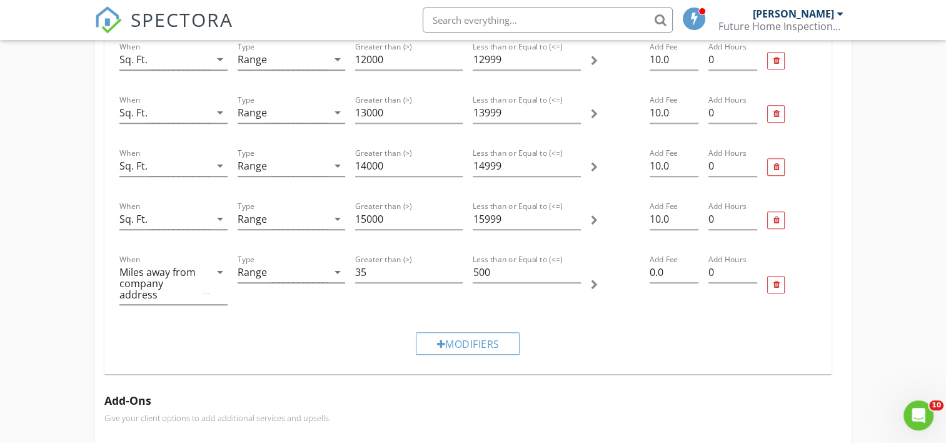
click at [648, 268] on div "Add Fee 0.0" at bounding box center [674, 284] width 59 height 75
click at [650, 271] on input "0.0" at bounding box center [674, 272] width 49 height 21
type input "20.0"
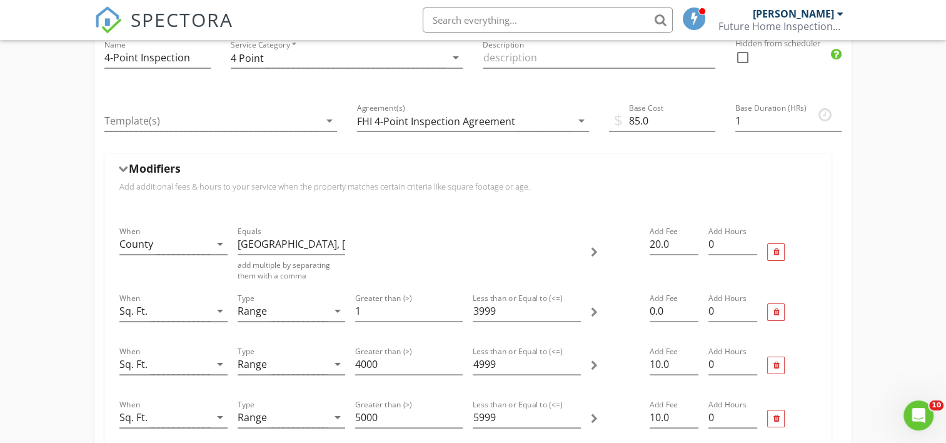
click at [594, 248] on div at bounding box center [594, 252] width 7 height 10
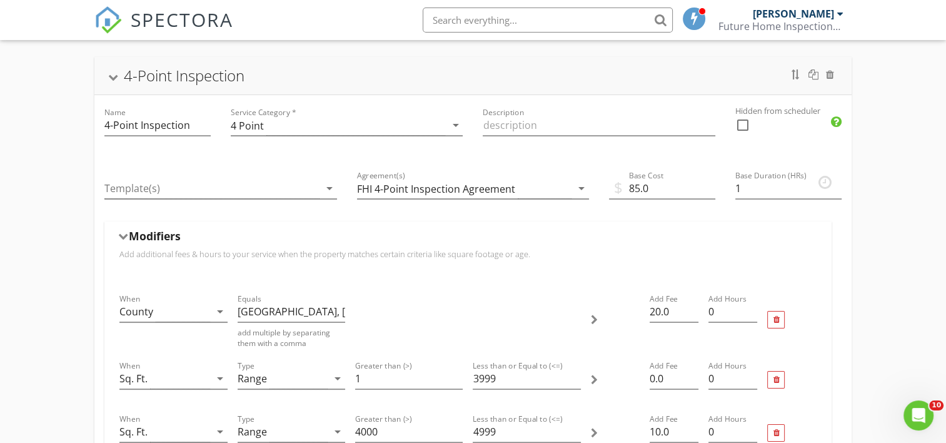
scroll to position [74, 0]
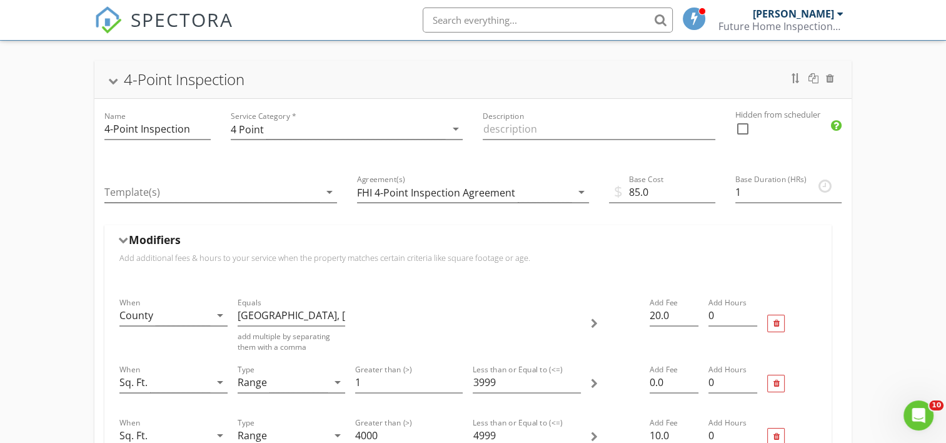
click at [124, 237] on div at bounding box center [123, 240] width 10 height 7
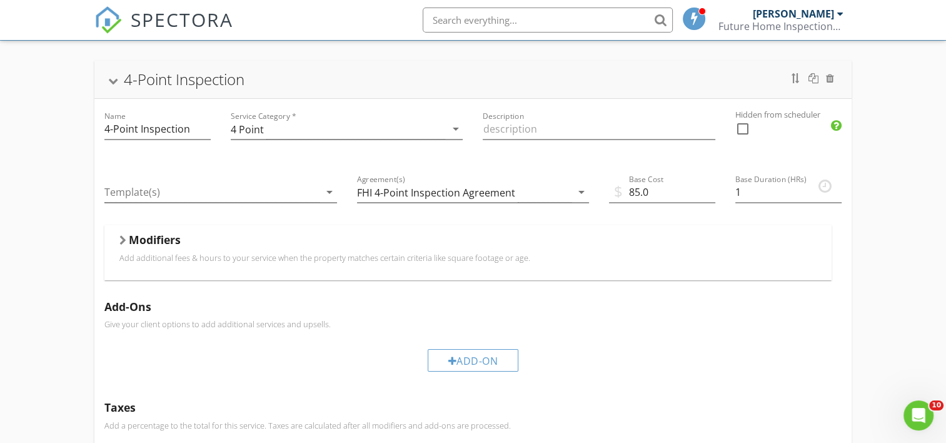
click at [124, 236] on div at bounding box center [122, 240] width 7 height 10
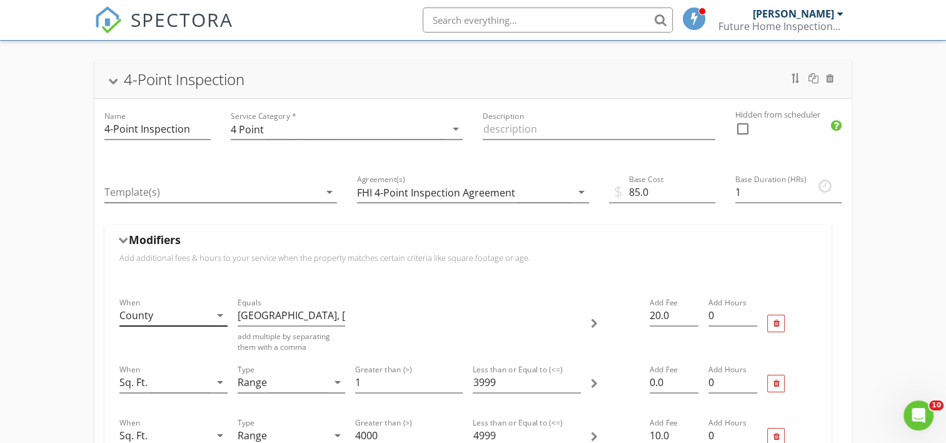
click at [220, 313] on icon "arrow_drop_down" at bounding box center [220, 315] width 15 height 15
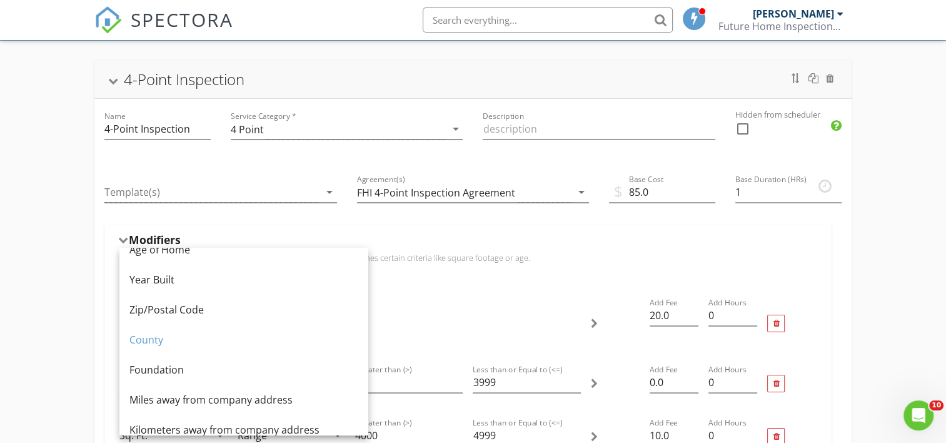
scroll to position [78, 0]
click at [208, 397] on div "Miles away from company address" at bounding box center [243, 400] width 229 height 15
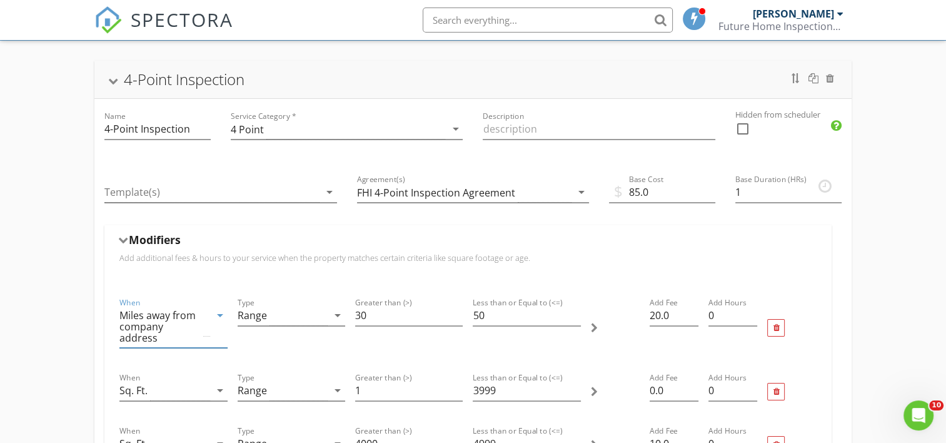
click at [220, 310] on icon "arrow_drop_down" at bounding box center [220, 315] width 15 height 15
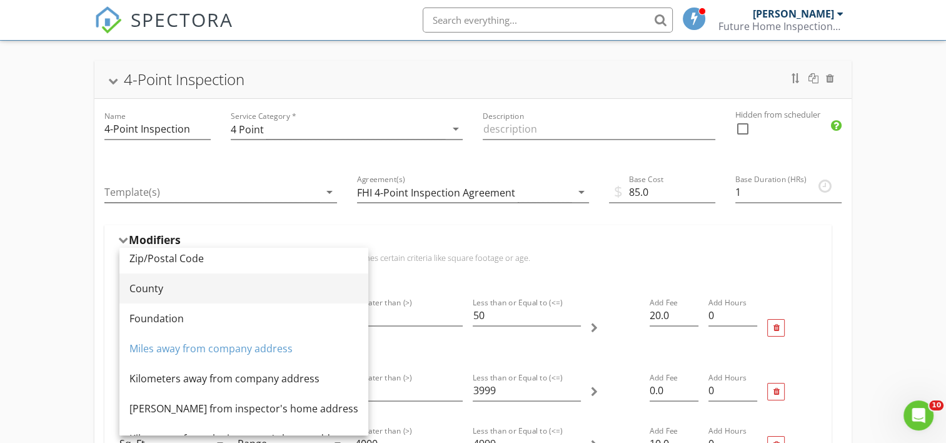
scroll to position [153, 0]
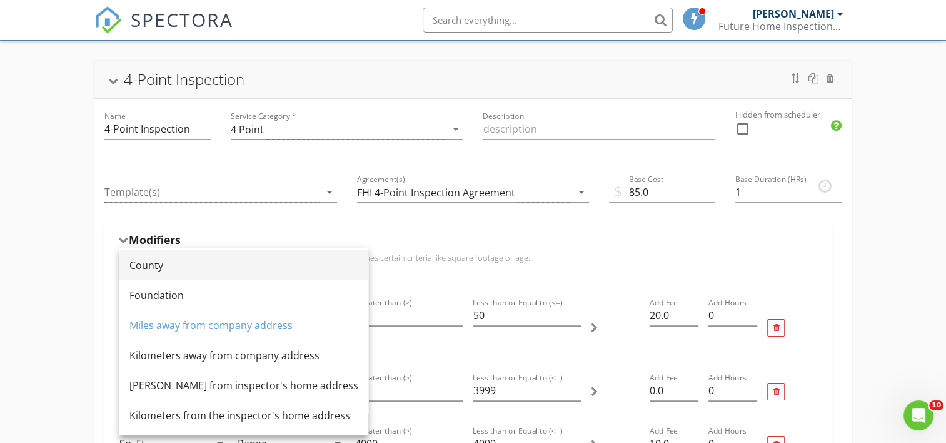
click at [148, 261] on div "County" at bounding box center [243, 265] width 229 height 15
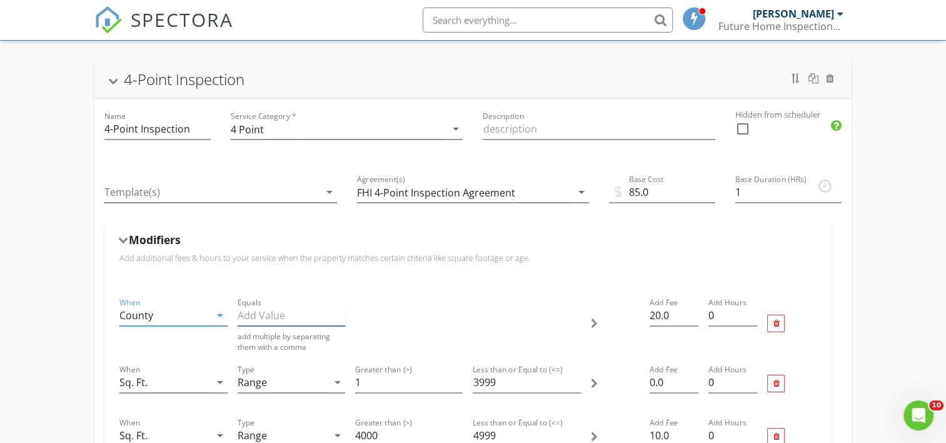
click at [260, 315] on input "Equals" at bounding box center [292, 315] width 108 height 21
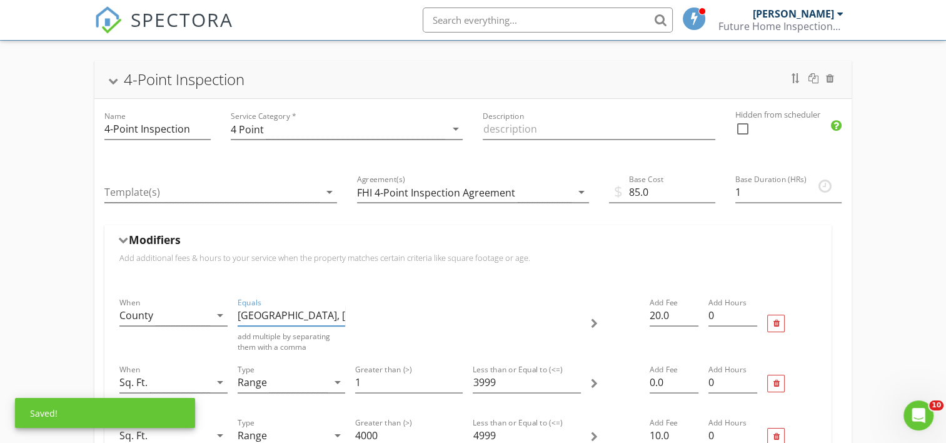
type input "Osceola, Lake"
click at [591, 322] on div at bounding box center [594, 323] width 7 height 10
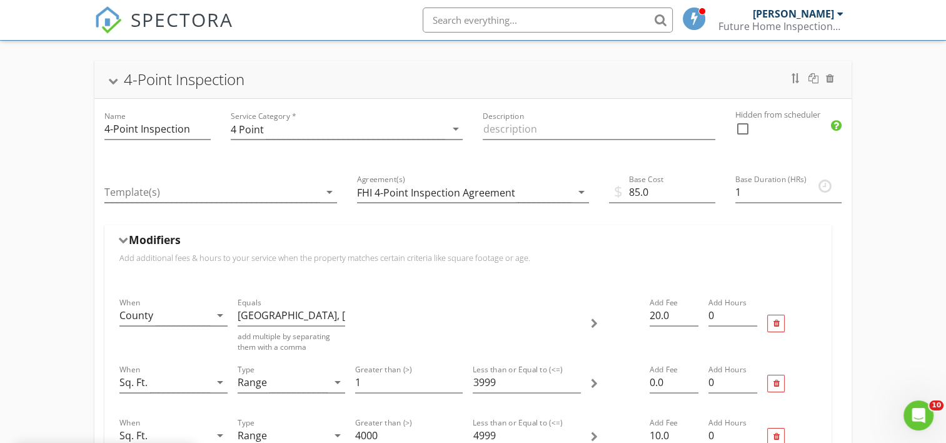
click at [592, 322] on div at bounding box center [594, 323] width 7 height 10
click at [390, 318] on div at bounding box center [468, 323] width 236 height 67
click at [392, 318] on div at bounding box center [468, 323] width 236 height 67
drag, startPoint x: 395, startPoint y: 318, endPoint x: 420, endPoint y: 319, distance: 25.7
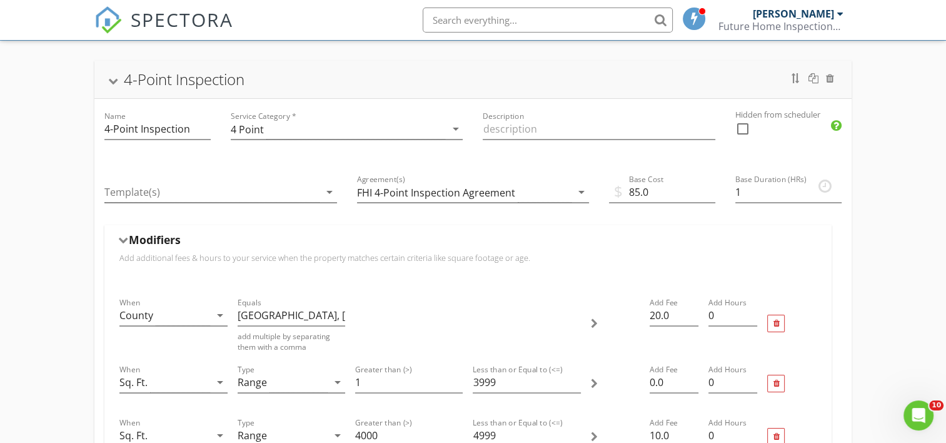
click at [416, 319] on div at bounding box center [468, 323] width 236 height 67
click at [581, 321] on div at bounding box center [468, 323] width 236 height 67
click at [216, 313] on icon "arrow_drop_down" at bounding box center [220, 315] width 15 height 15
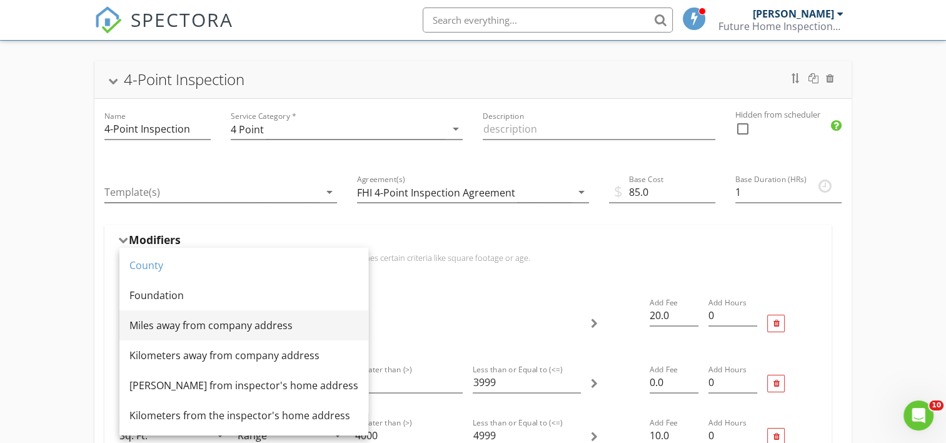
click at [213, 323] on div "Miles away from company address" at bounding box center [243, 325] width 229 height 15
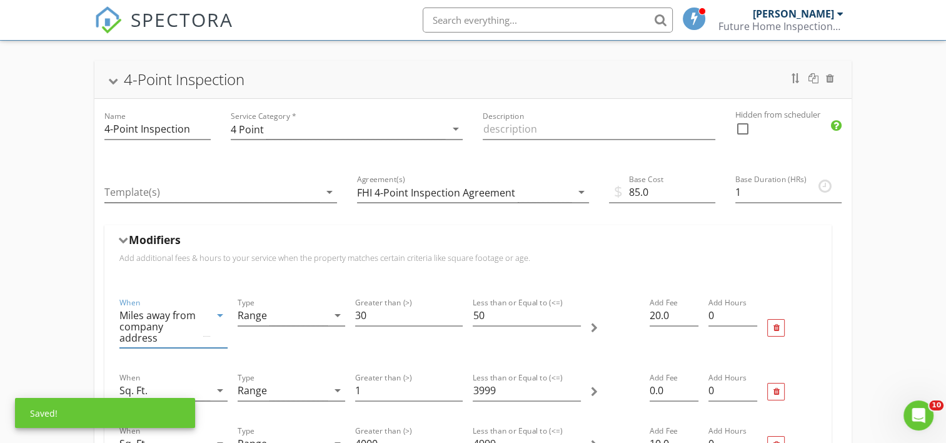
click at [215, 314] on icon "arrow_drop_down" at bounding box center [220, 315] width 15 height 15
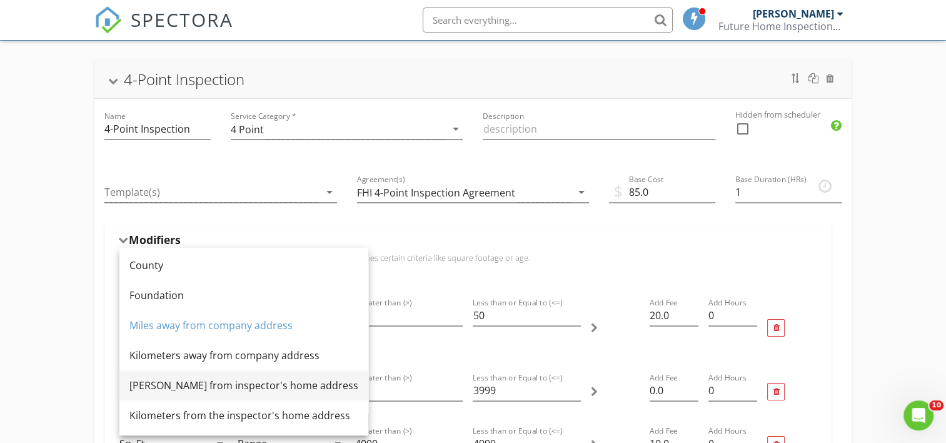
click at [205, 393] on div "Miles from inspector's home address" at bounding box center [243, 385] width 229 height 30
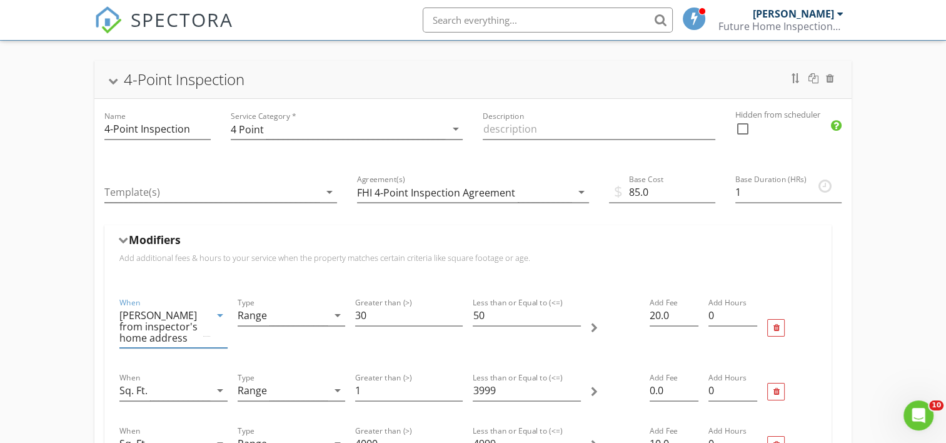
click at [221, 311] on icon "arrow_drop_down" at bounding box center [220, 315] width 15 height 15
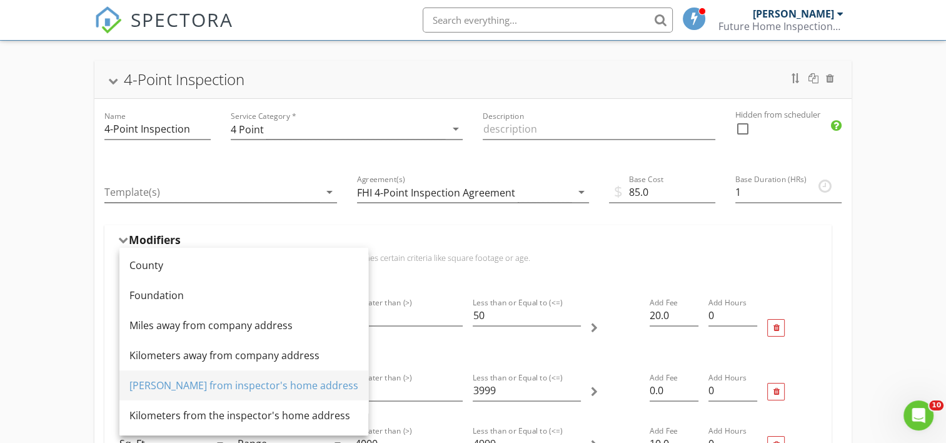
click at [193, 383] on div "Miles from inspector's home address" at bounding box center [243, 385] width 229 height 15
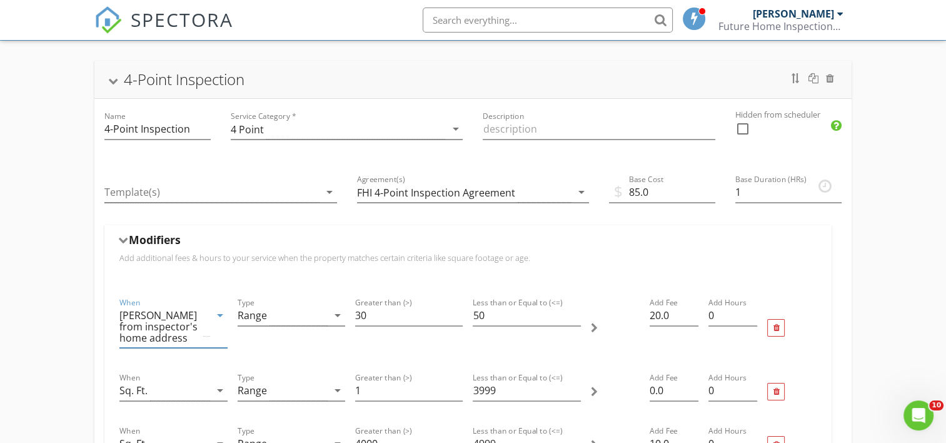
click at [221, 310] on icon "arrow_drop_down" at bounding box center [220, 315] width 15 height 15
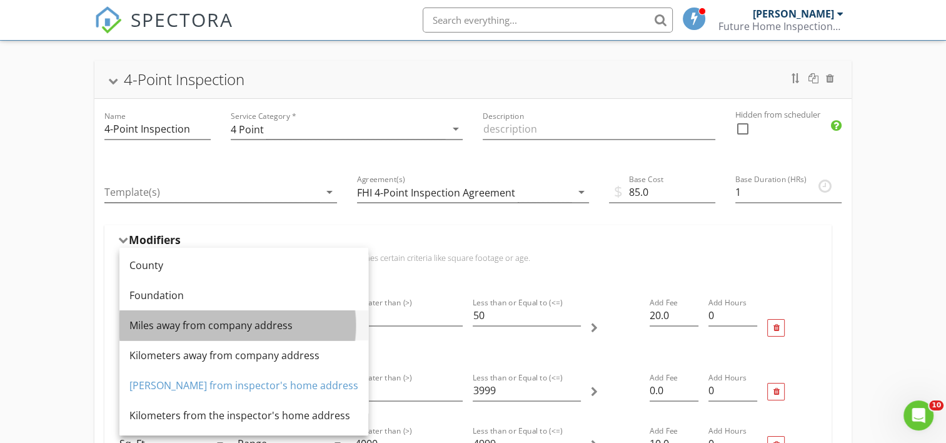
click at [211, 325] on div "Miles away from company address" at bounding box center [243, 325] width 229 height 15
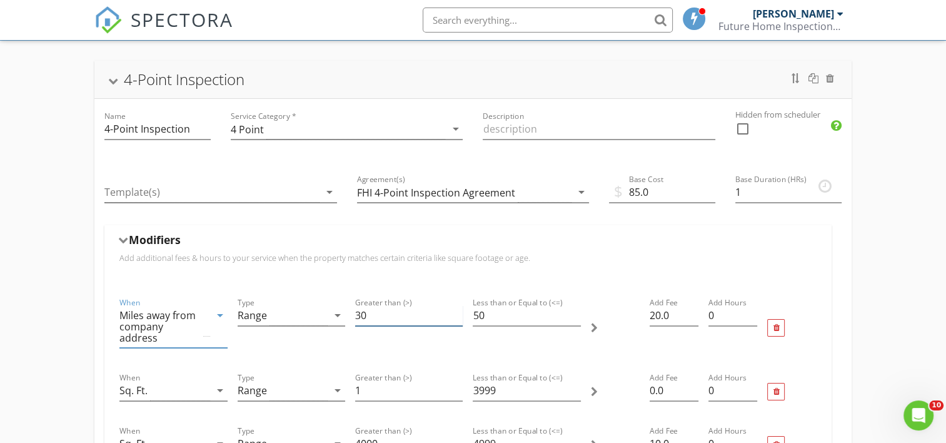
click at [360, 315] on input "30" at bounding box center [409, 315] width 108 height 21
type input "0"
click at [577, 316] on input "49" at bounding box center [527, 315] width 108 height 21
click at [577, 316] on input "48" at bounding box center [527, 315] width 108 height 21
click at [577, 316] on input "47" at bounding box center [527, 315] width 108 height 21
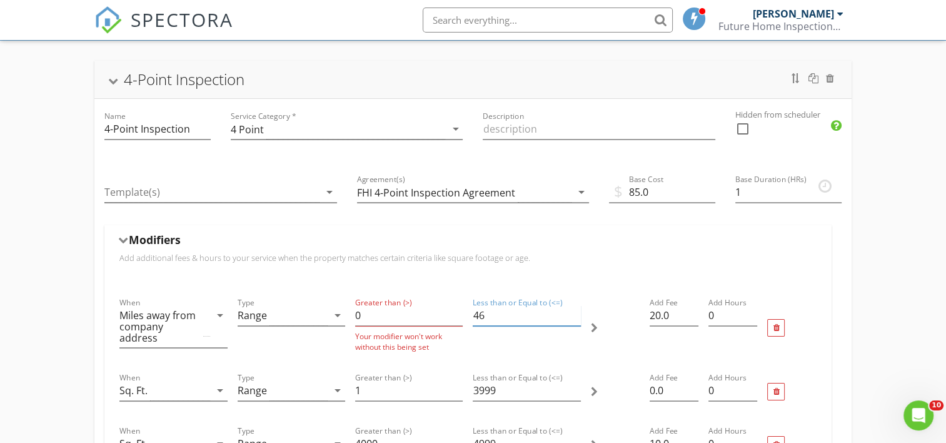
click at [577, 316] on input "46" at bounding box center [527, 315] width 108 height 21
click at [577, 316] on input "45" at bounding box center [527, 315] width 108 height 21
click at [577, 316] on input "44" at bounding box center [527, 315] width 108 height 21
click at [577, 316] on input "43" at bounding box center [527, 315] width 108 height 21
click at [577, 316] on input "42" at bounding box center [527, 315] width 108 height 21
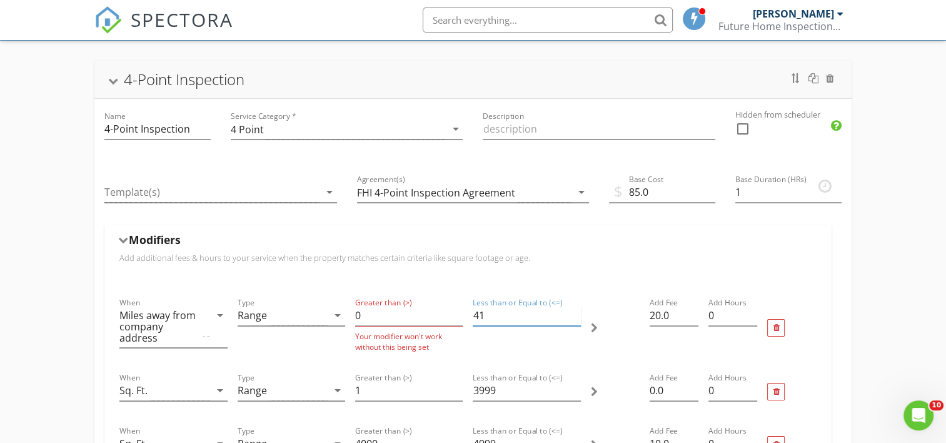
click at [577, 316] on input "41" at bounding box center [527, 315] width 108 height 21
click at [577, 316] on input "40" at bounding box center [527, 315] width 108 height 21
click at [577, 316] on input "39" at bounding box center [527, 315] width 108 height 21
click at [577, 316] on input "38" at bounding box center [527, 315] width 108 height 21
click at [577, 316] on input "37" at bounding box center [527, 315] width 108 height 21
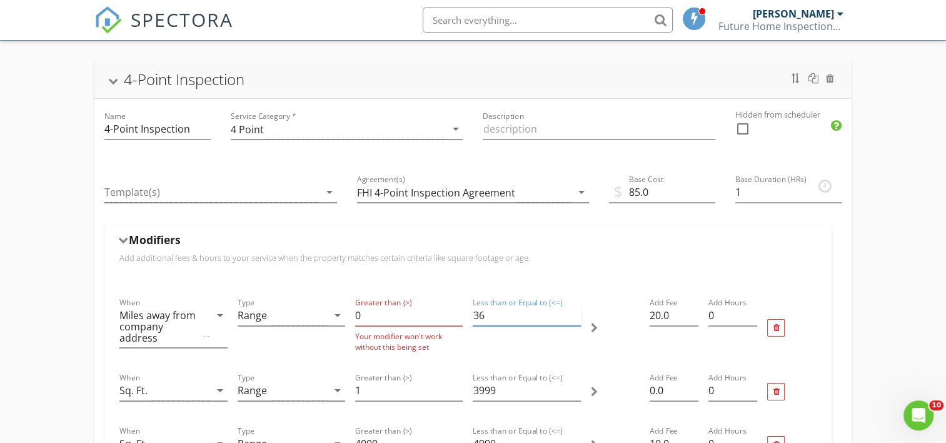
click at [577, 316] on input "36" at bounding box center [527, 315] width 108 height 21
click at [577, 316] on input "35" at bounding box center [527, 315] width 108 height 21
type input "34"
click at [577, 316] on input "34" at bounding box center [527, 315] width 108 height 21
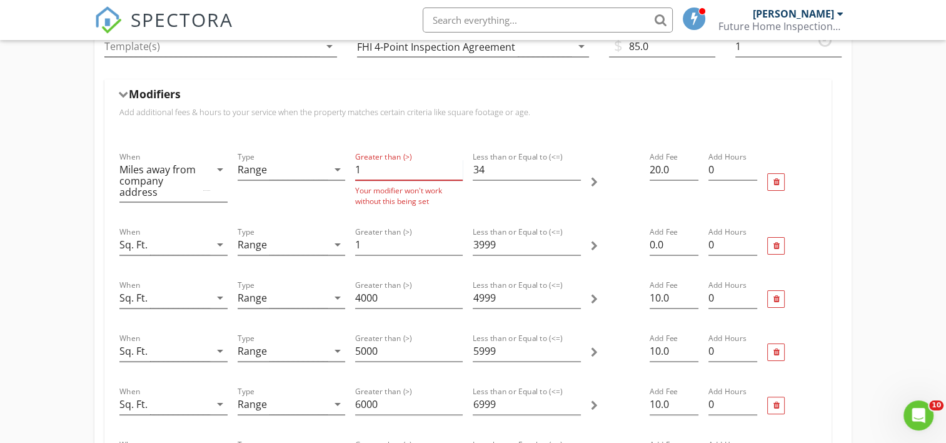
click at [457, 165] on input "1" at bounding box center [409, 169] width 108 height 21
click at [457, 165] on input "2" at bounding box center [409, 169] width 108 height 21
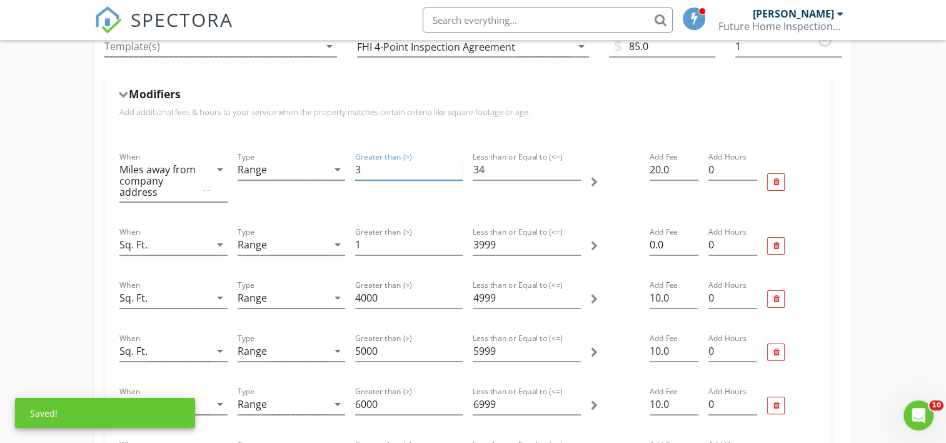
click at [457, 165] on input "3" at bounding box center [409, 169] width 108 height 21
click at [457, 165] on input "4" at bounding box center [409, 169] width 108 height 21
click at [457, 165] on input "5" at bounding box center [409, 169] width 108 height 21
click at [457, 165] on input "6" at bounding box center [409, 169] width 108 height 21
click at [457, 165] on input "7" at bounding box center [409, 169] width 108 height 21
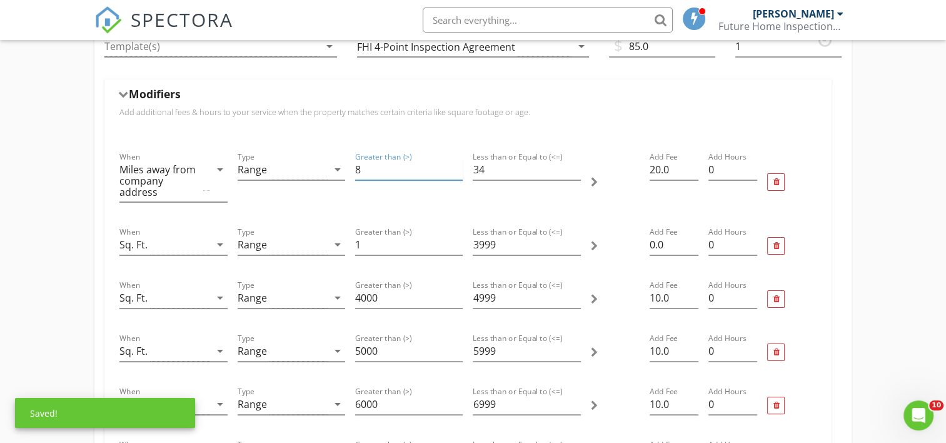
click at [457, 165] on input "8" at bounding box center [409, 169] width 108 height 21
click at [457, 165] on input "9" at bounding box center [409, 169] width 108 height 21
click at [457, 165] on input "10" at bounding box center [409, 169] width 108 height 21
click at [457, 165] on input "11" at bounding box center [409, 169] width 108 height 21
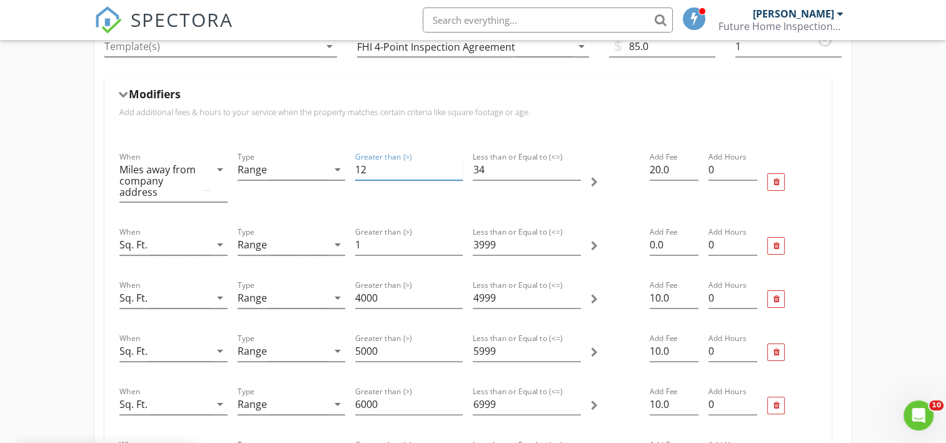
click at [457, 165] on input "12" at bounding box center [409, 169] width 108 height 21
click at [457, 165] on input "13" at bounding box center [409, 169] width 108 height 21
click at [457, 165] on input "14" at bounding box center [409, 169] width 108 height 21
click at [457, 165] on input "15" at bounding box center [409, 169] width 108 height 21
click at [457, 165] on input "16" at bounding box center [409, 169] width 108 height 21
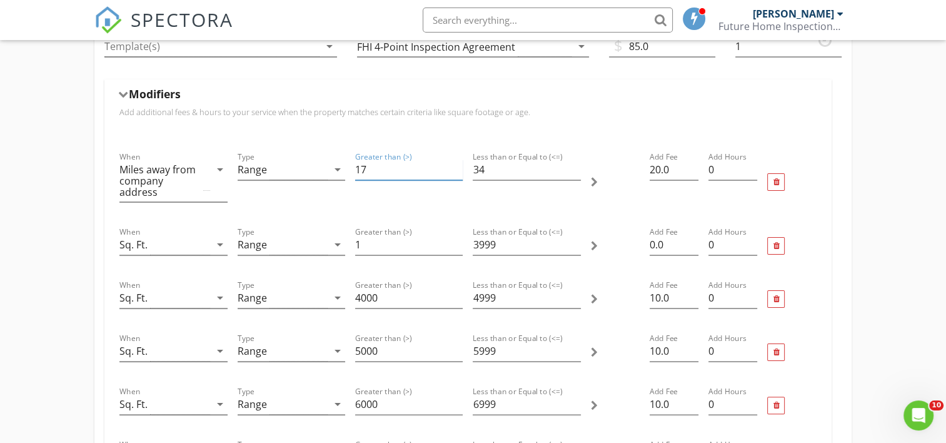
click at [457, 165] on input "17" at bounding box center [409, 169] width 108 height 21
click at [457, 165] on input "18" at bounding box center [409, 169] width 108 height 21
click at [457, 165] on input "19" at bounding box center [409, 169] width 108 height 21
type input "20"
click at [457, 165] on input "20" at bounding box center [409, 169] width 108 height 21
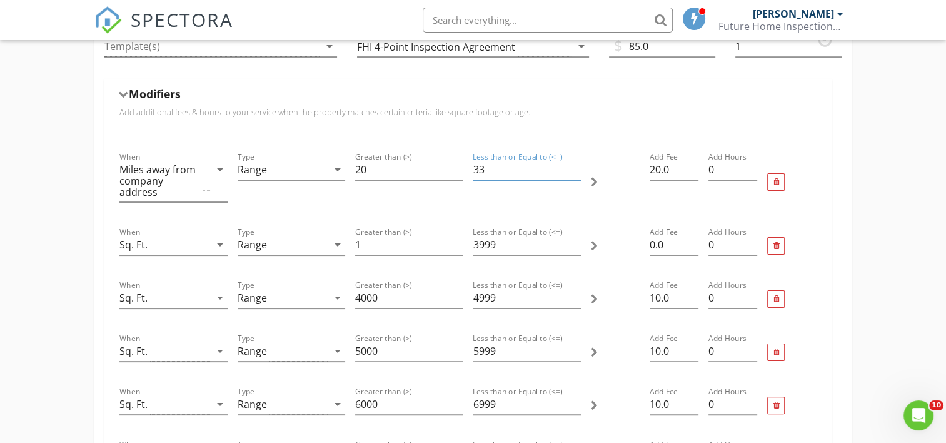
click at [575, 171] on input "33" at bounding box center [527, 169] width 108 height 21
click at [575, 171] on input "32" at bounding box center [527, 169] width 108 height 21
click at [575, 171] on input "31" at bounding box center [527, 169] width 108 height 21
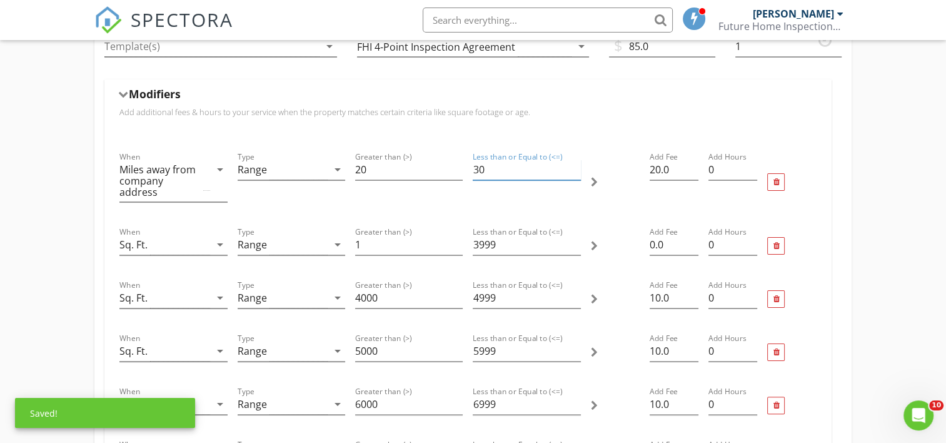
click at [575, 172] on input "30" at bounding box center [527, 169] width 108 height 21
type input "29"
click at [575, 172] on input "29" at bounding box center [527, 169] width 108 height 21
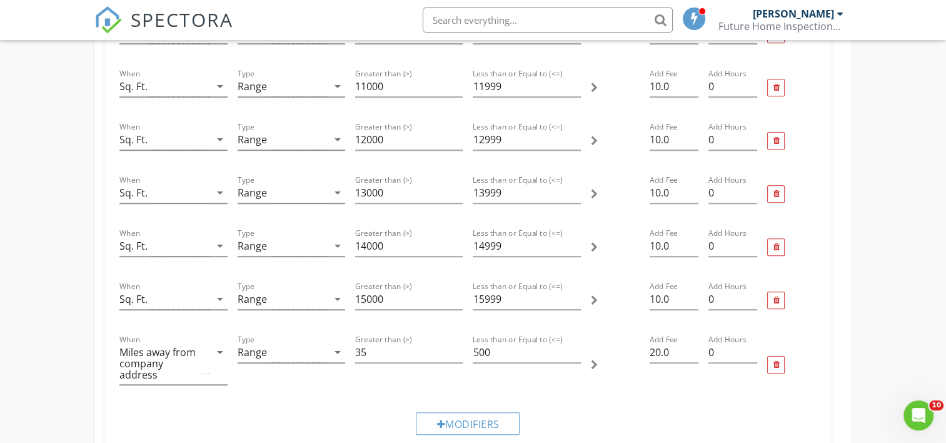
scroll to position [1096, 0]
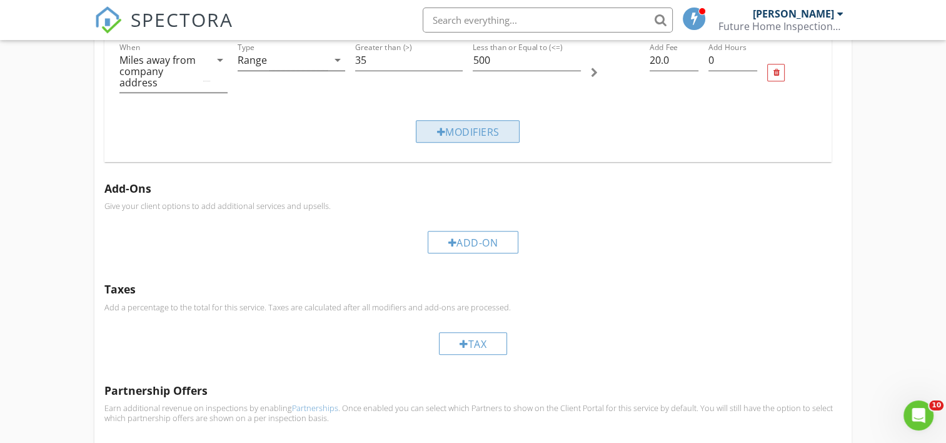
click at [463, 130] on div "Modifiers" at bounding box center [468, 131] width 104 height 23
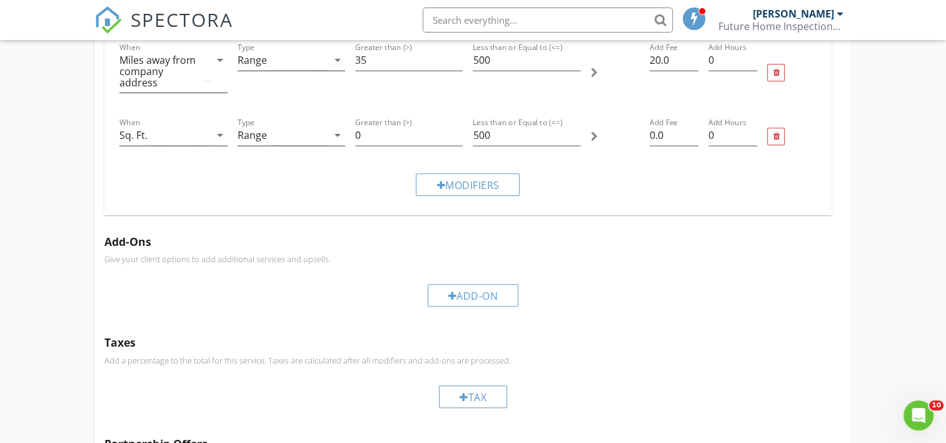
drag, startPoint x: 135, startPoint y: 136, endPoint x: 140, endPoint y: 102, distance: 34.8
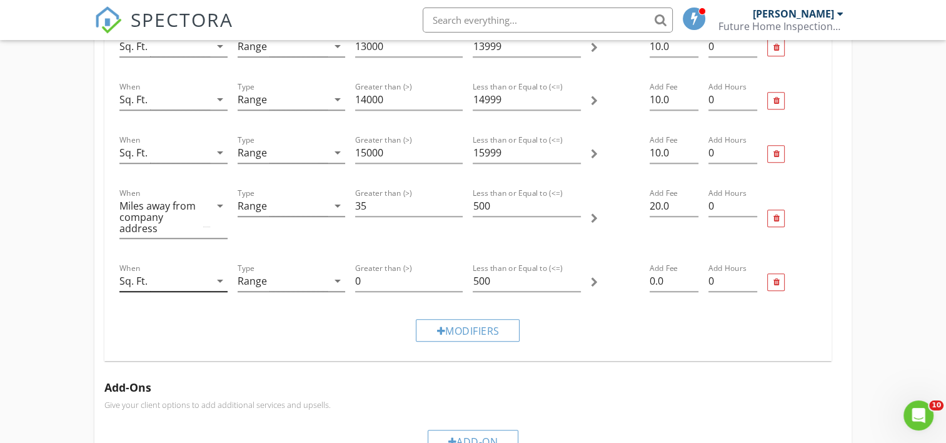
click at [220, 279] on icon "arrow_drop_down" at bounding box center [220, 280] width 15 height 15
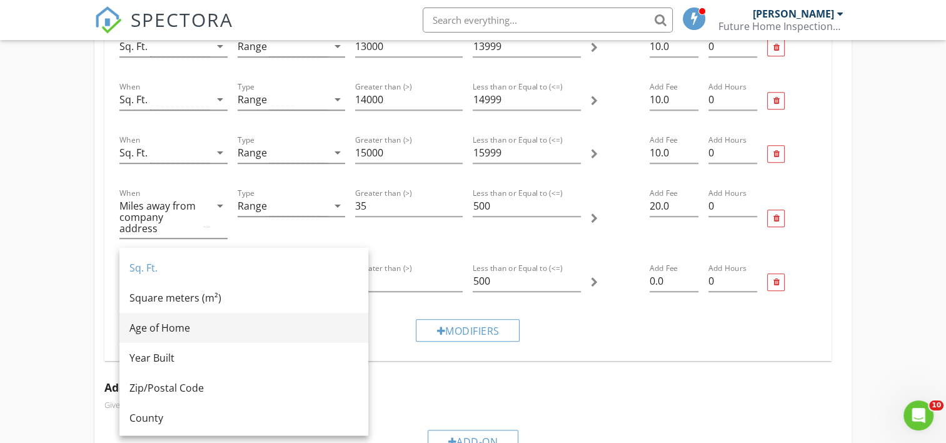
scroll to position [146, 0]
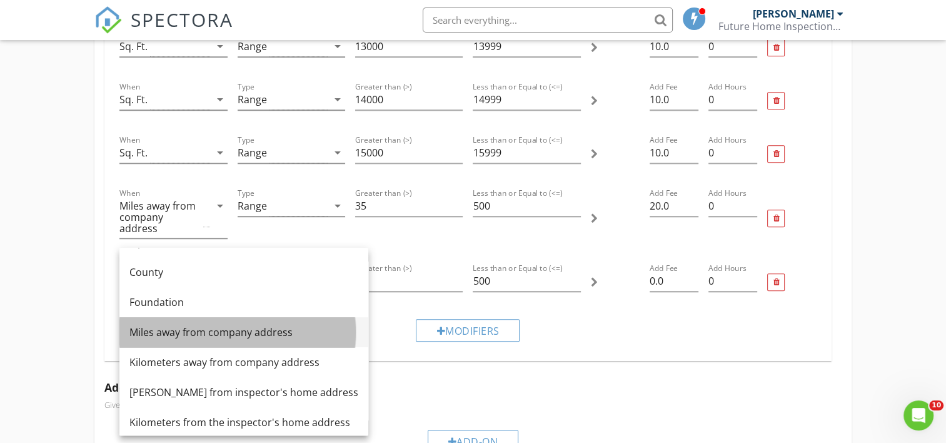
click at [203, 329] on div "Miles away from company address" at bounding box center [243, 332] width 229 height 15
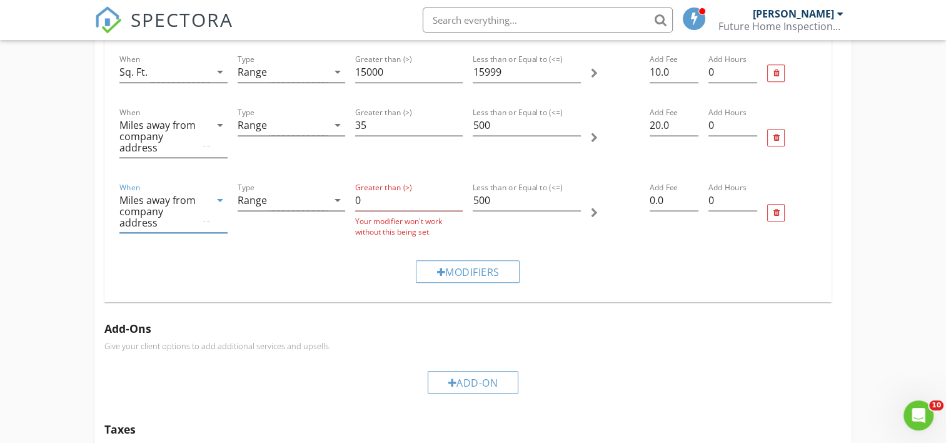
scroll to position [950, 0]
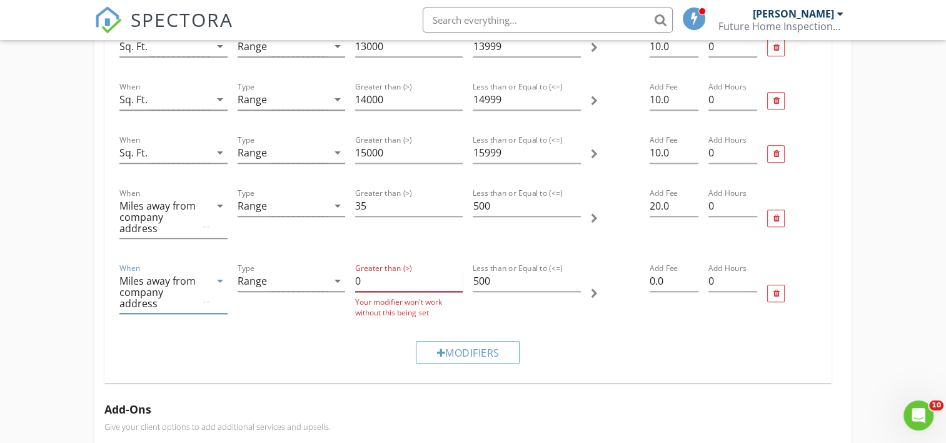
click at [361, 277] on input "0" at bounding box center [409, 281] width 108 height 21
type input "30"
click at [489, 276] on input "500" at bounding box center [527, 281] width 108 height 21
type input "5"
type input "39"
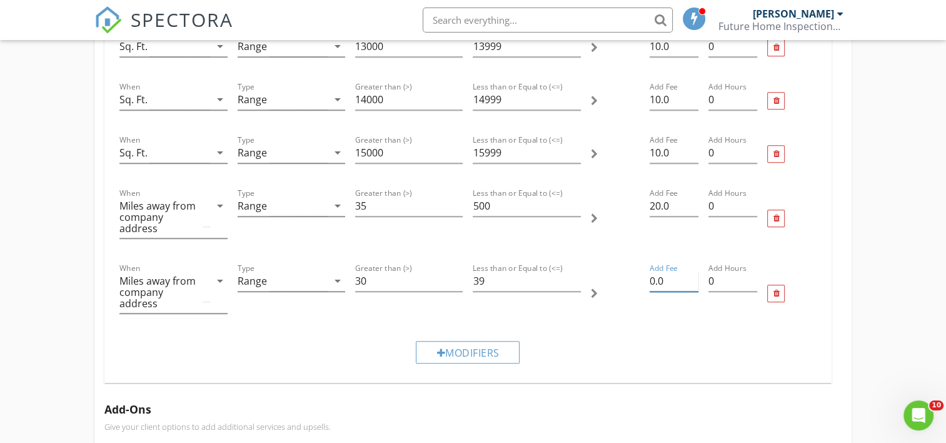
drag, startPoint x: 654, startPoint y: 276, endPoint x: 658, endPoint y: 343, distance: 67.0
click at [654, 276] on input "0.0" at bounding box center [674, 281] width 49 height 21
type input "10.0"
click at [456, 352] on div "Modifiers" at bounding box center [468, 352] width 104 height 23
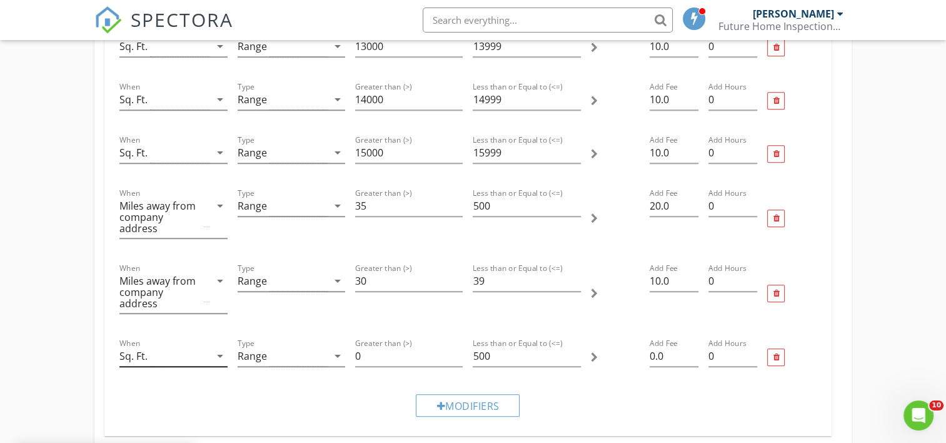
click at [218, 351] on icon "arrow_drop_down" at bounding box center [220, 355] width 15 height 15
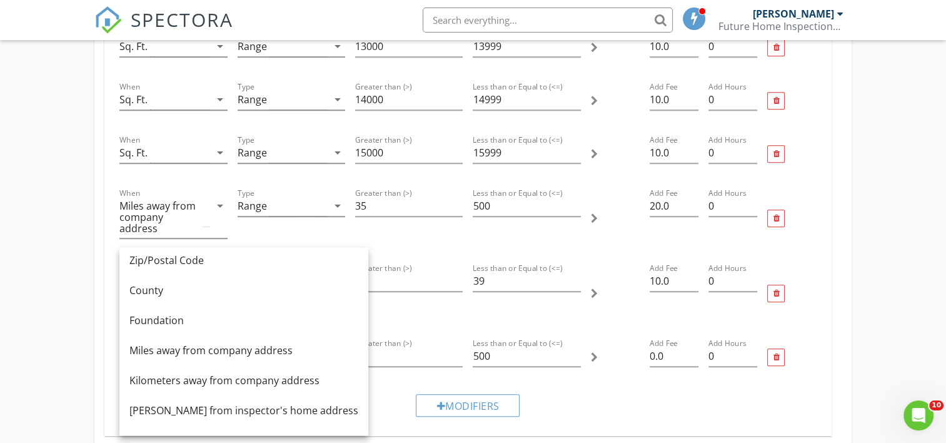
scroll to position [130, 0]
click at [211, 346] on div "Miles away from company address" at bounding box center [243, 347] width 229 height 15
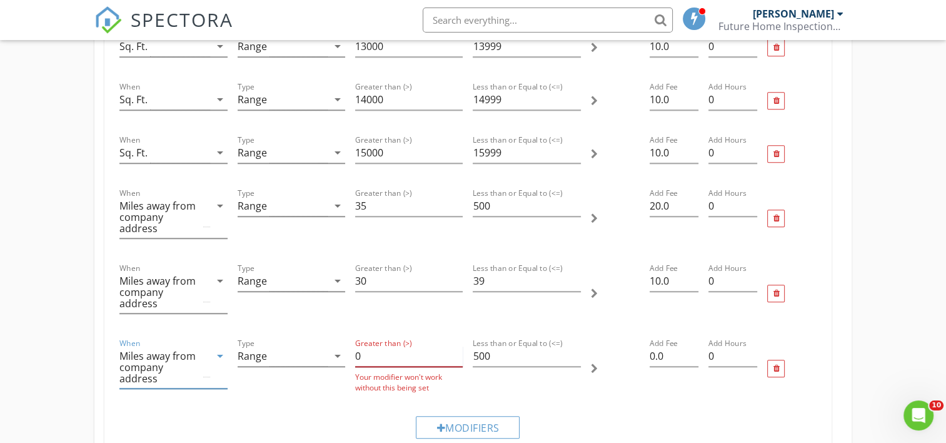
click at [382, 351] on input "0" at bounding box center [409, 356] width 108 height 21
type input "40"
click at [573, 348] on input "501" at bounding box center [527, 356] width 108 height 21
click at [573, 348] on input "502" at bounding box center [527, 356] width 108 height 21
click at [573, 348] on input "503" at bounding box center [527, 356] width 108 height 21
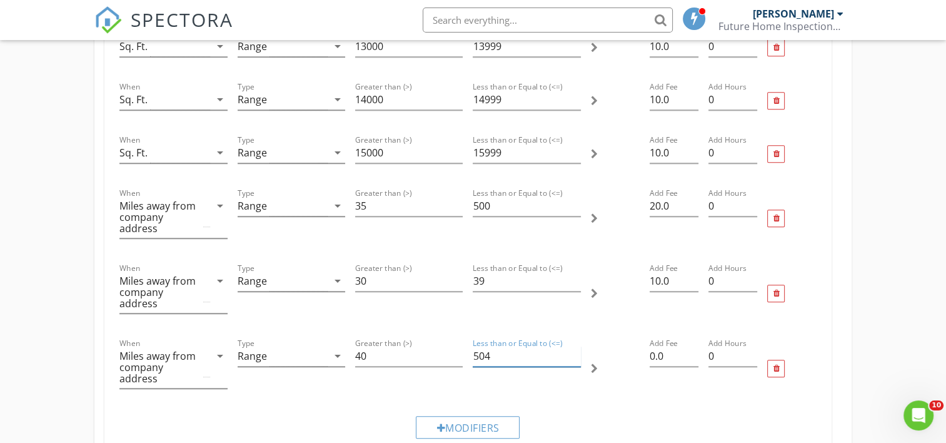
click at [573, 348] on input "504" at bounding box center [527, 356] width 108 height 21
click at [573, 348] on input "505" at bounding box center [527, 356] width 108 height 21
click at [573, 348] on input "506" at bounding box center [527, 356] width 108 height 21
click at [573, 348] on input "507" at bounding box center [527, 356] width 108 height 21
click at [573, 348] on input "508" at bounding box center [527, 356] width 108 height 21
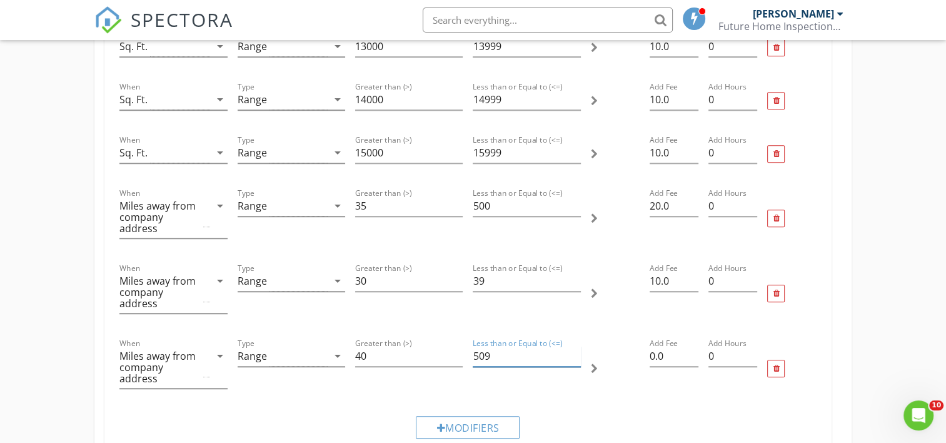
click at [573, 348] on input "509" at bounding box center [527, 356] width 108 height 21
click at [573, 348] on input "510" at bounding box center [527, 356] width 108 height 21
click at [573, 348] on input "511" at bounding box center [527, 356] width 108 height 21
click at [573, 348] on input "512" at bounding box center [527, 356] width 108 height 21
click at [573, 348] on input "513" at bounding box center [527, 356] width 108 height 21
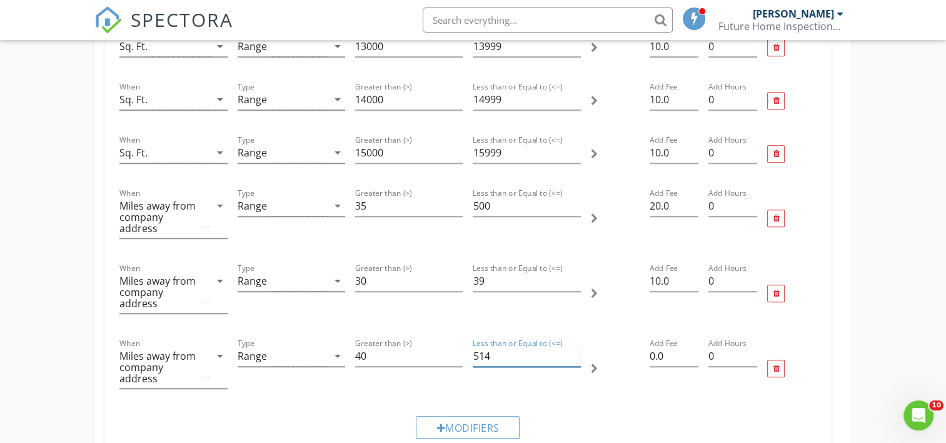
click at [573, 348] on input "514" at bounding box center [527, 356] width 108 height 21
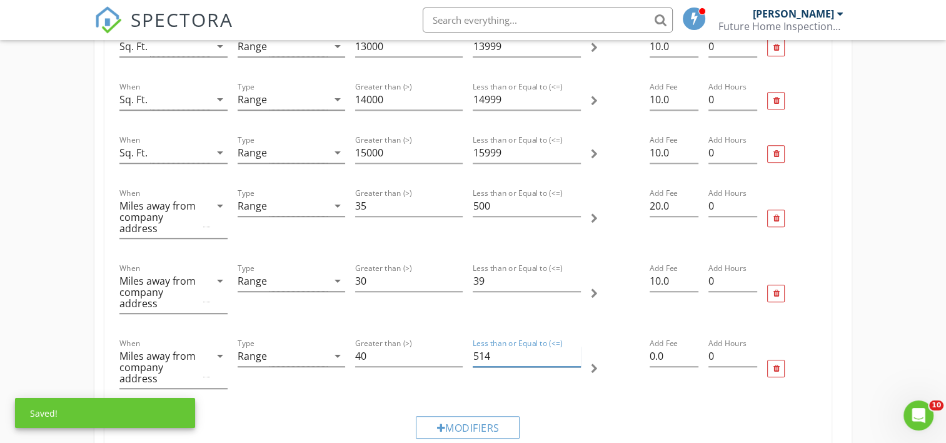
click at [504, 354] on input "514" at bounding box center [527, 356] width 108 height 21
type input "5"
type input "49"
click at [654, 353] on input "0.0" at bounding box center [674, 356] width 49 height 21
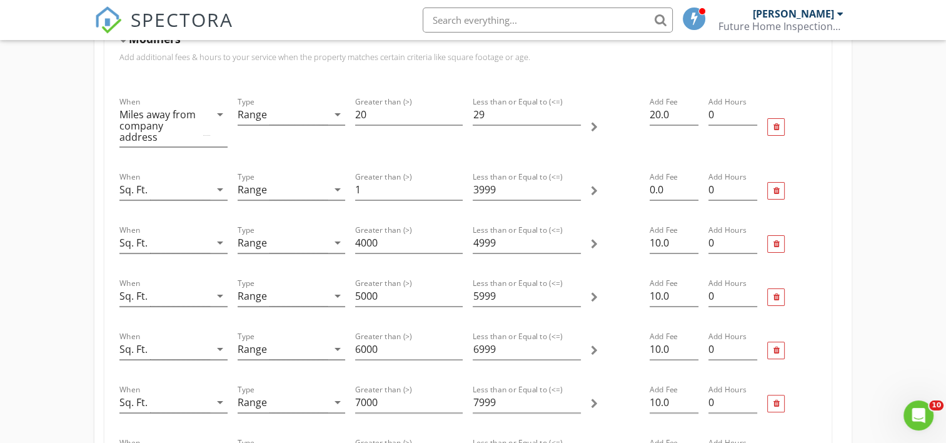
scroll to position [74, 0]
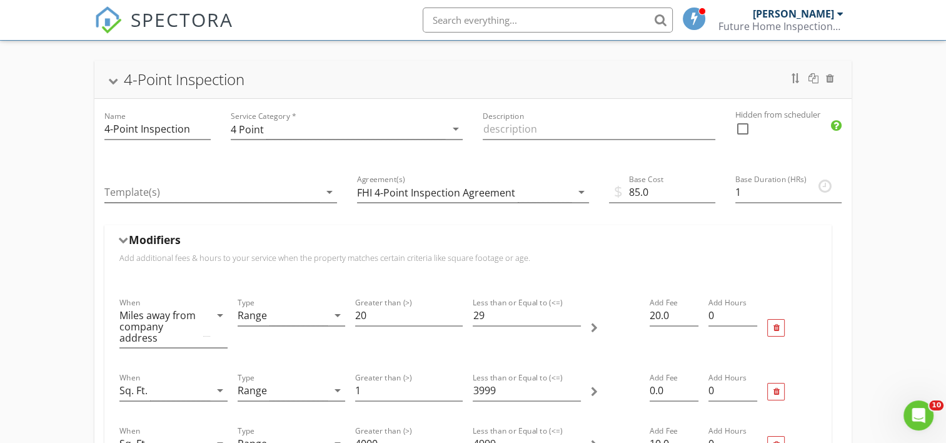
type input "10.0"
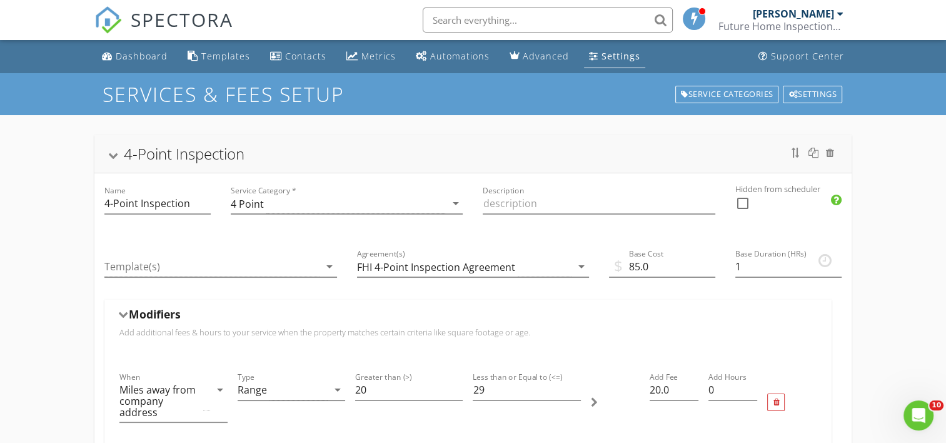
click at [617, 50] on div "Settings" at bounding box center [621, 56] width 39 height 12
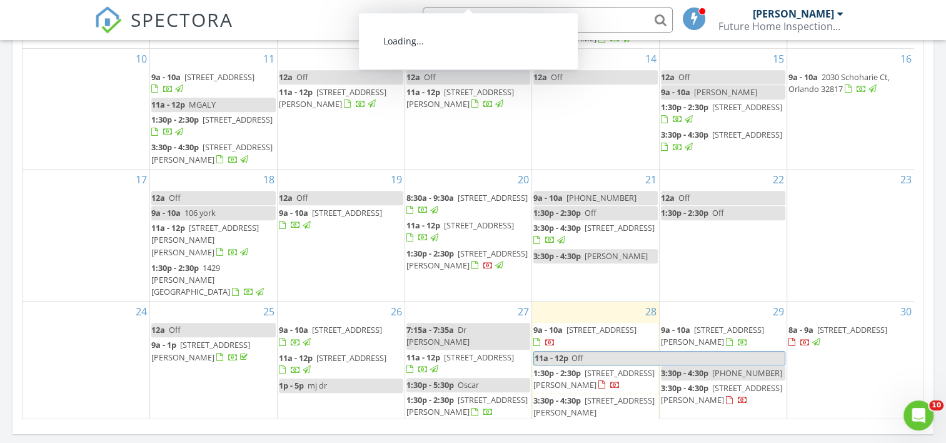
scroll to position [180, 0]
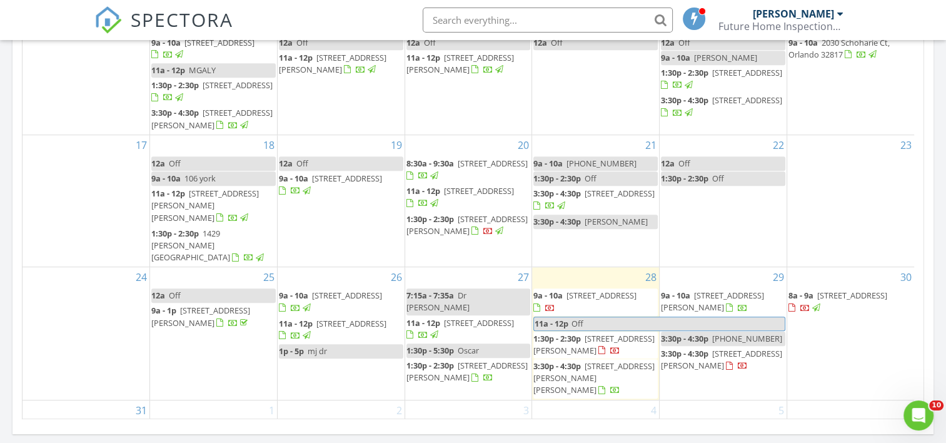
click at [310, 318] on span "11a - 12p" at bounding box center [296, 323] width 34 height 11
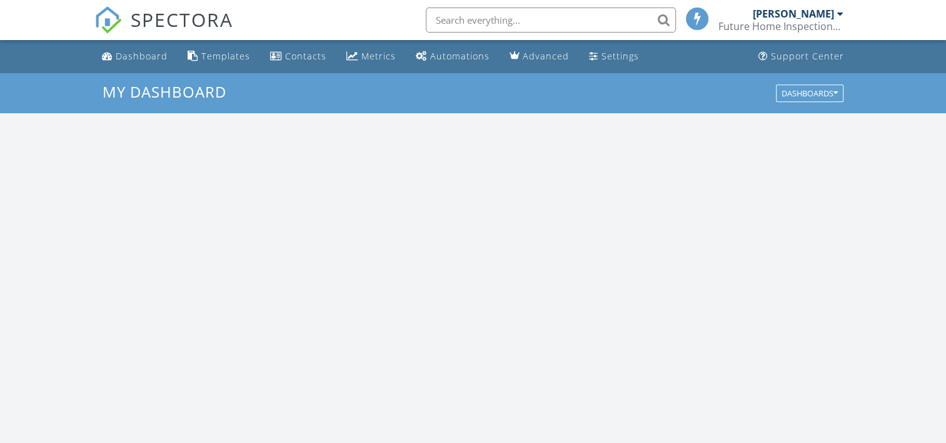
scroll to position [1158, 966]
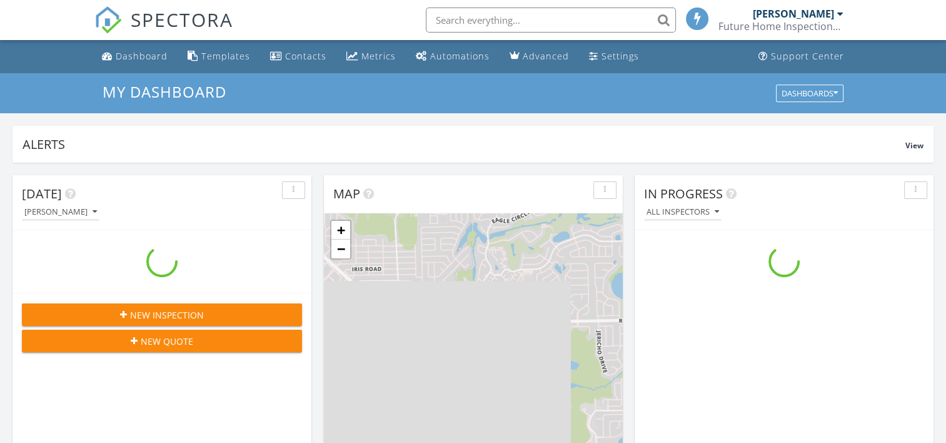
click at [453, 16] on input "text" at bounding box center [551, 20] width 250 height 25
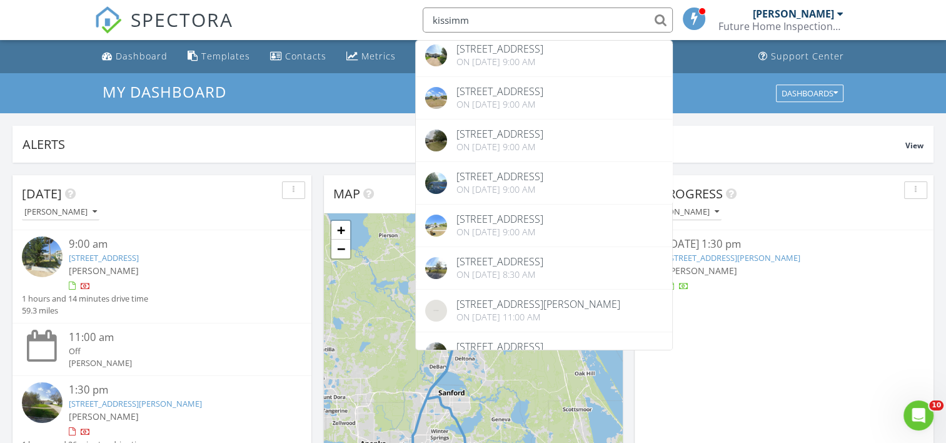
scroll to position [164, 0]
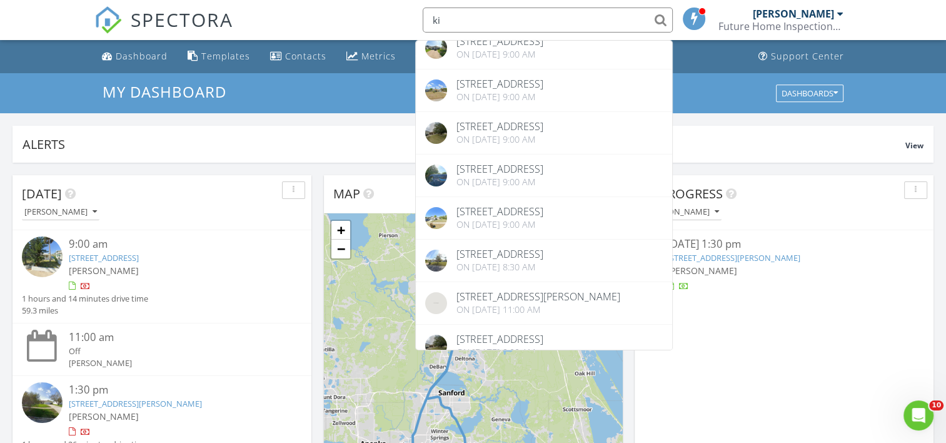
type input "k"
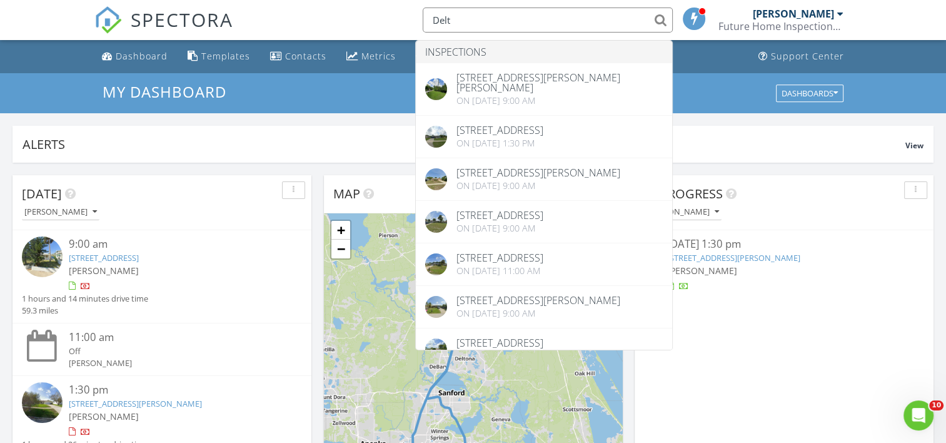
type input "Delt"
drag, startPoint x: 250, startPoint y: 158, endPoint x: 257, endPoint y: 153, distance: 8.5
click at [250, 158] on div "Alerts View" at bounding box center [473, 144] width 921 height 37
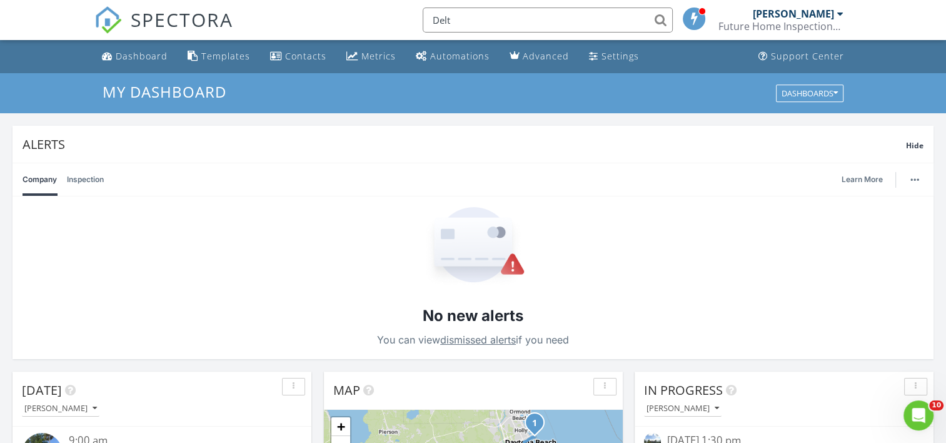
click at [490, 184] on div "Company Inspection Learn More" at bounding box center [473, 179] width 901 height 33
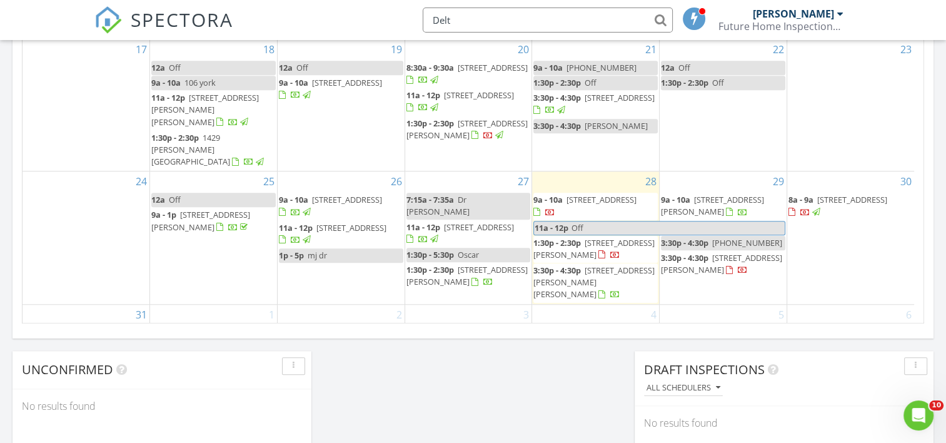
scroll to position [1167, 0]
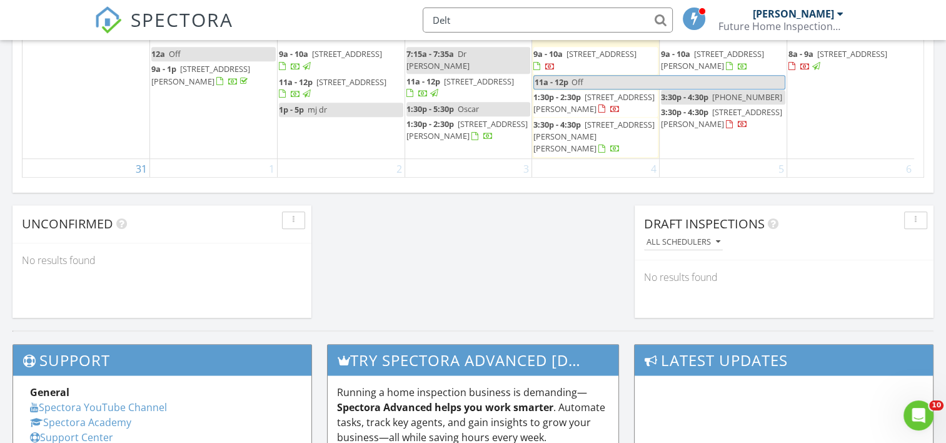
click at [836, 101] on div "30 8a - 9a 1248 Rising Sun Blvd, Winter Springs 32708" at bounding box center [850, 92] width 127 height 132
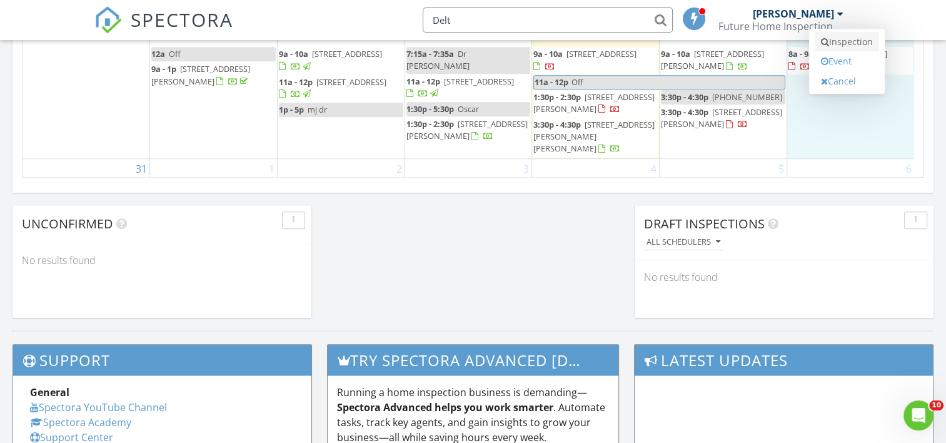
click at [844, 38] on link "Inspection" at bounding box center [847, 42] width 64 height 20
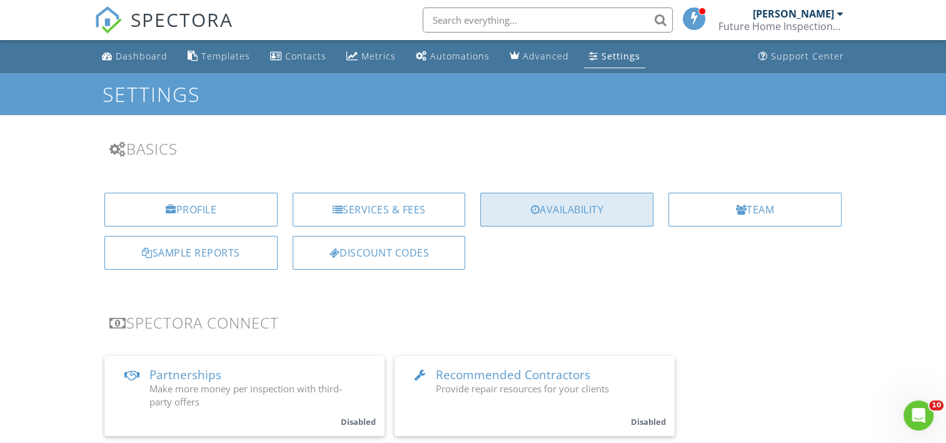
click at [541, 209] on div "Availability" at bounding box center [566, 210] width 173 height 34
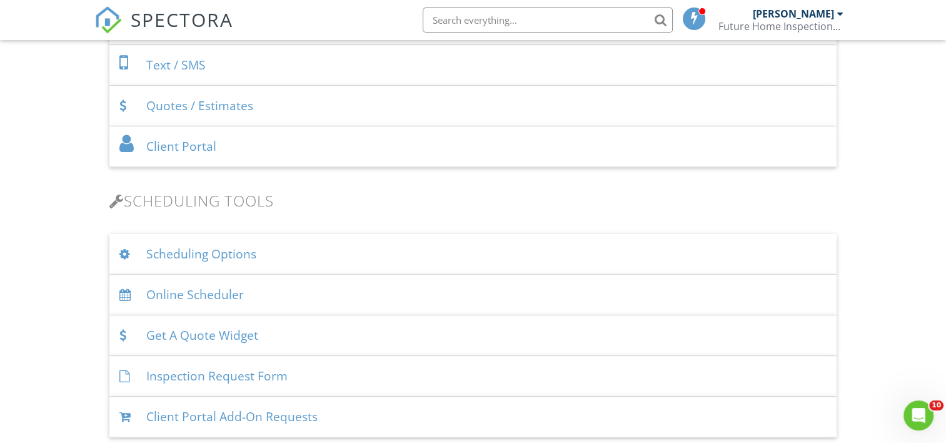
scroll to position [729, 0]
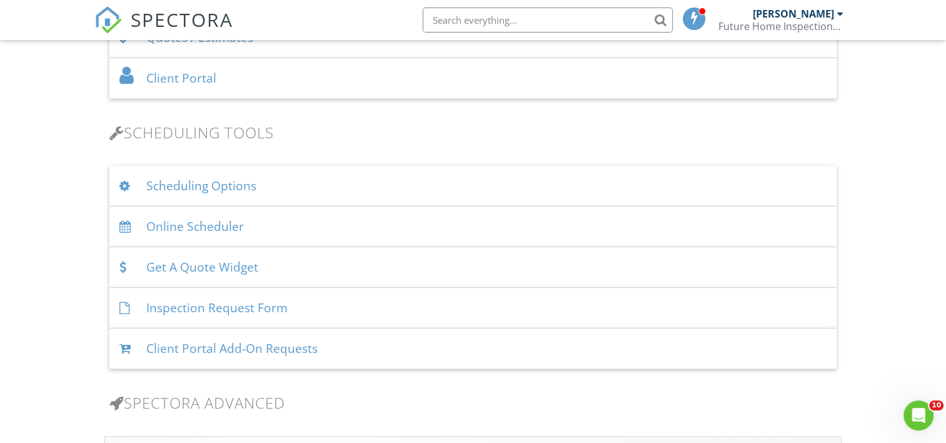
click at [200, 190] on div "Scheduling Options" at bounding box center [472, 186] width 727 height 41
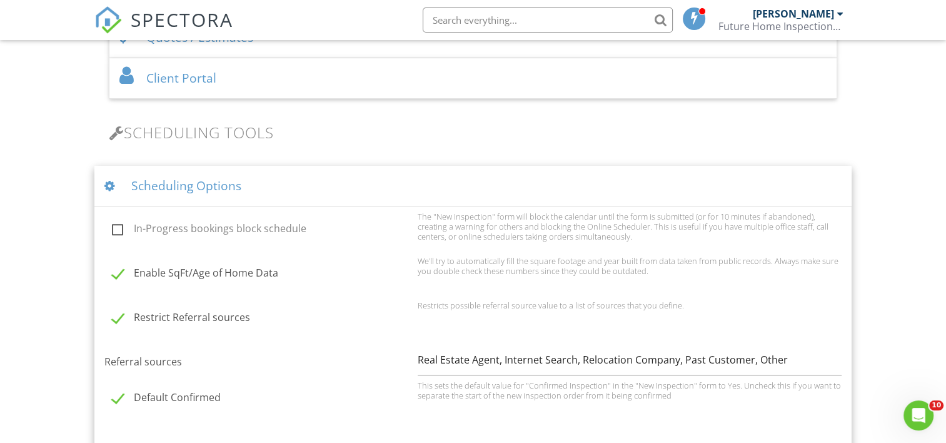
click at [161, 185] on div "Scheduling Options" at bounding box center [472, 186] width 757 height 41
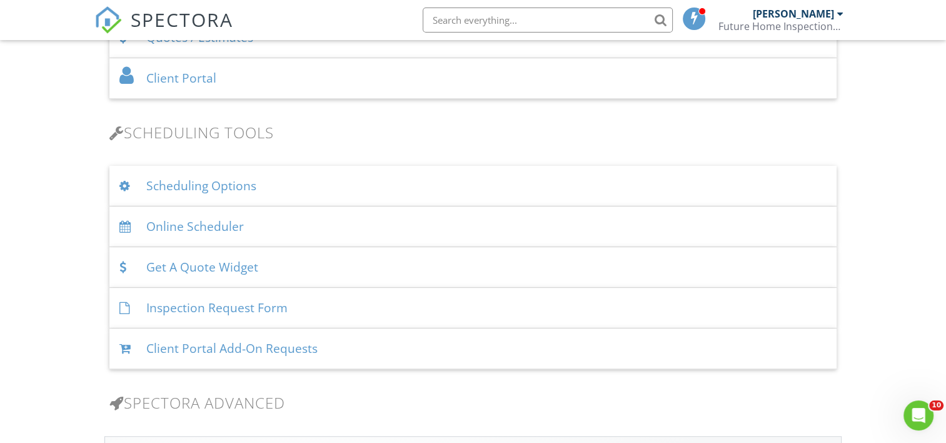
click at [188, 226] on div "Online Scheduler" at bounding box center [472, 226] width 727 height 41
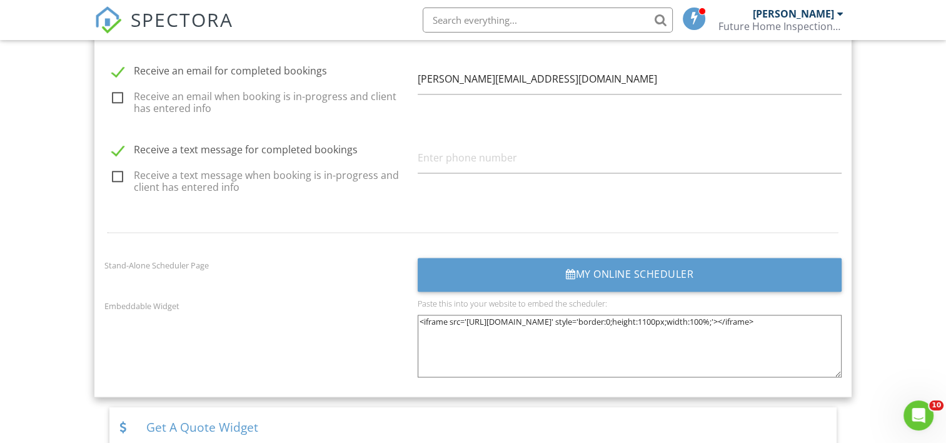
scroll to position [1605, 0]
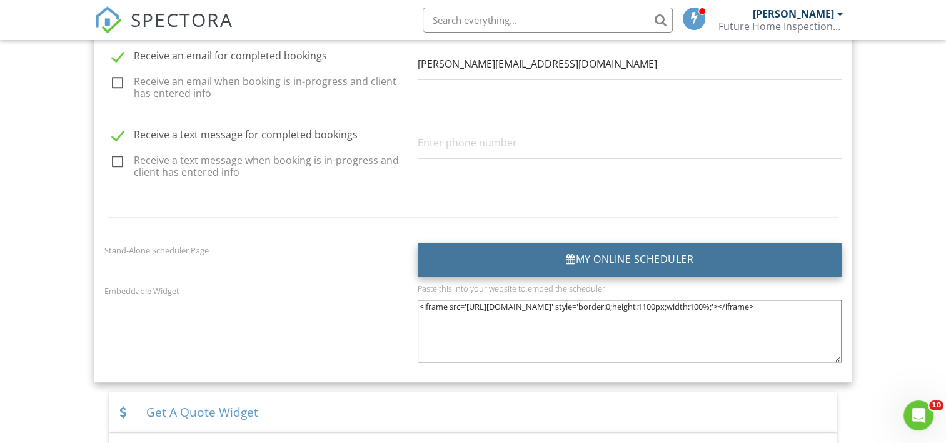
click at [639, 256] on div "My Online Scheduler" at bounding box center [629, 260] width 423 height 34
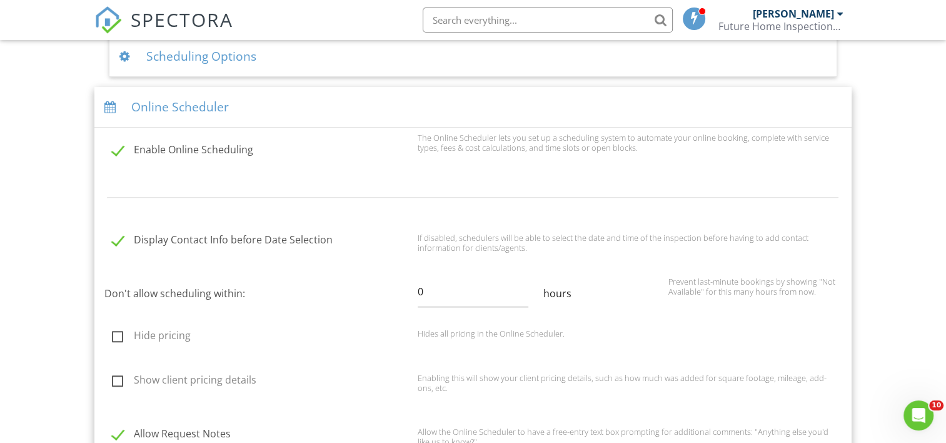
scroll to position [876, 0]
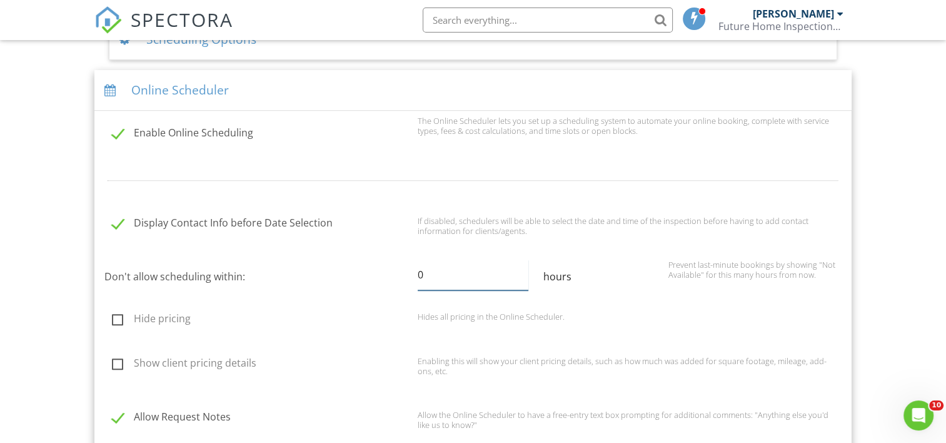
click at [425, 272] on input "0" at bounding box center [473, 275] width 110 height 31
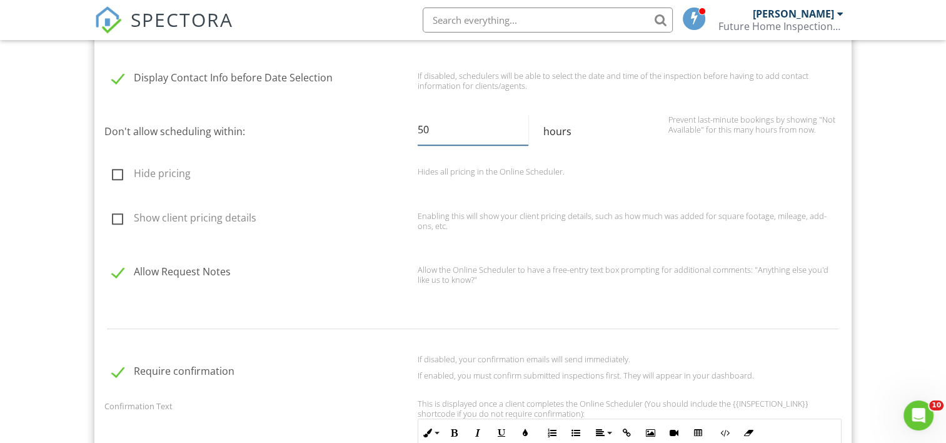
type input "50"
click at [118, 215] on label "Show client pricing details" at bounding box center [261, 220] width 298 height 16
click at [113, 216] on input "Show client pricing details" at bounding box center [108, 220] width 8 height 8
checkbox input "true"
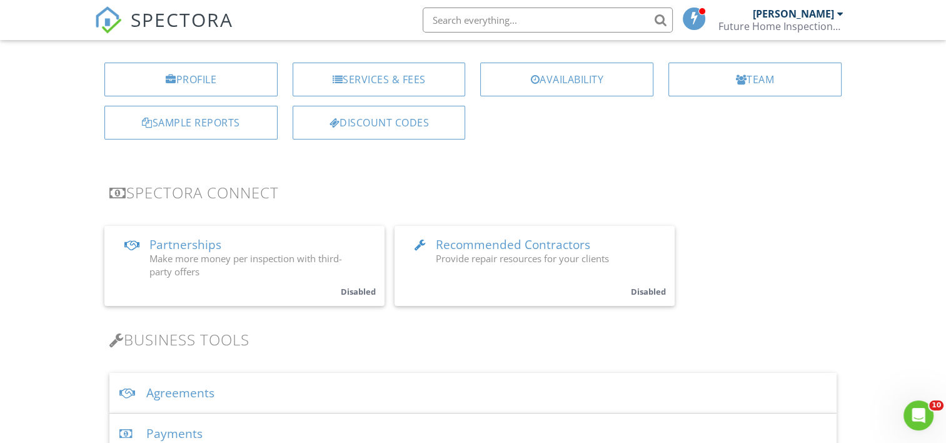
scroll to position [146, 0]
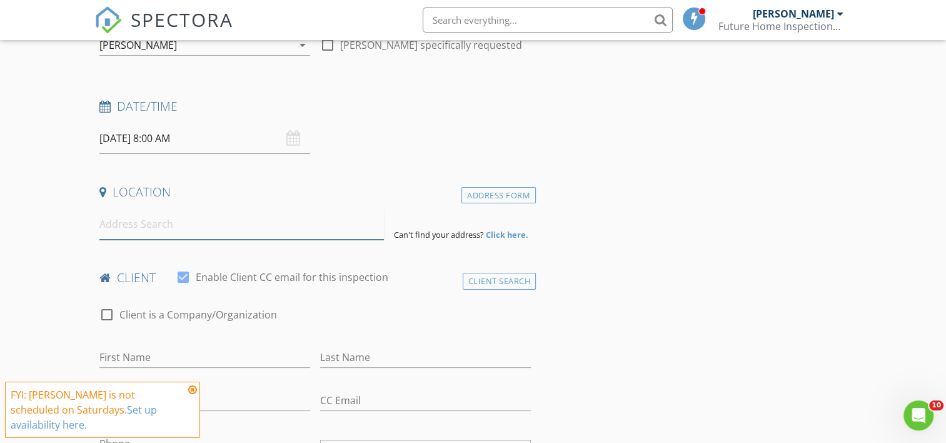
click at [144, 226] on input at bounding box center [241, 224] width 285 height 31
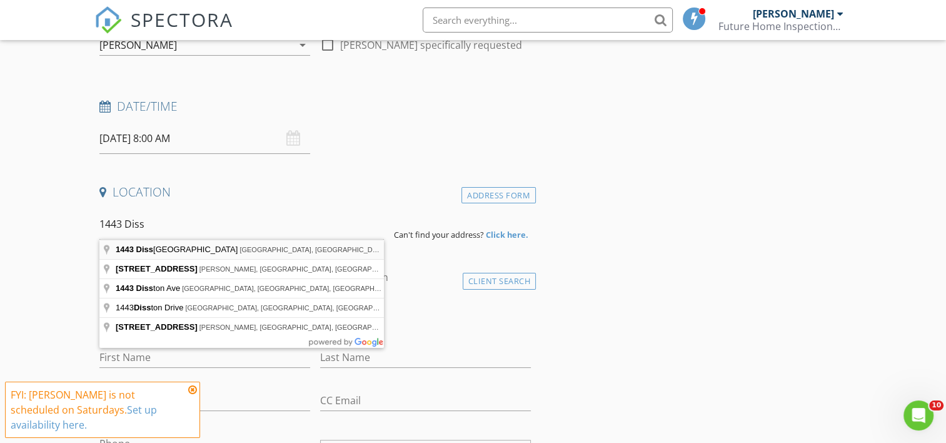
type input "[STREET_ADDRESS]"
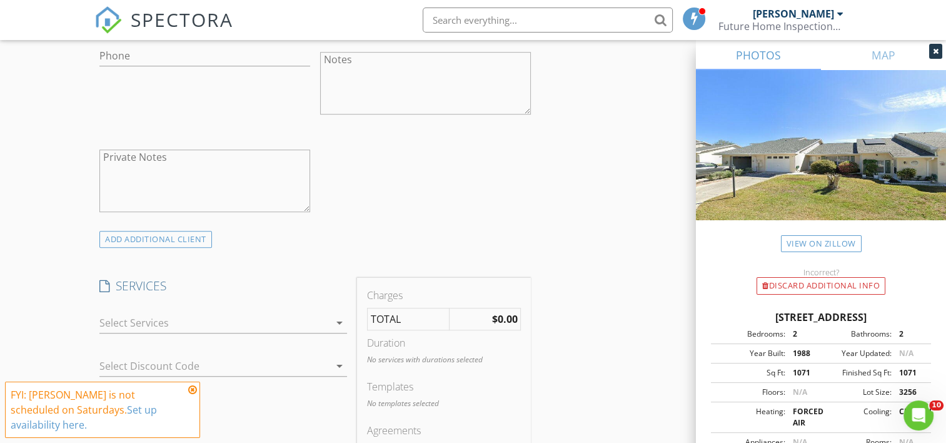
scroll to position [876, 0]
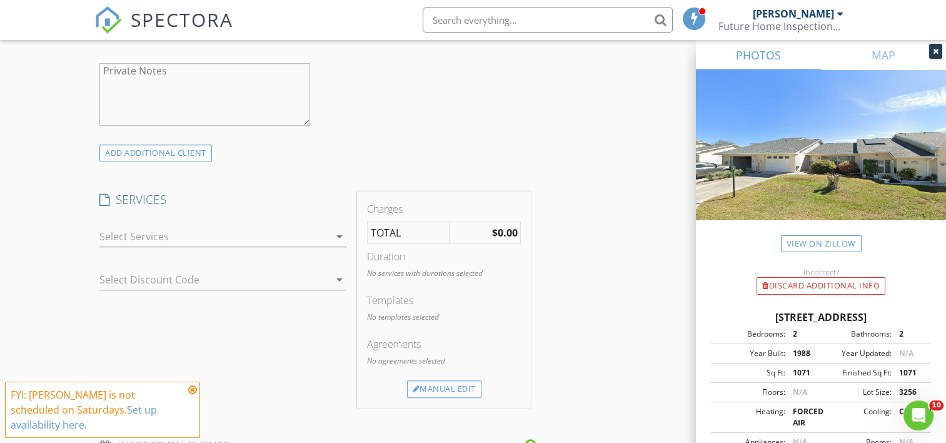
click at [340, 232] on icon "arrow_drop_down" at bounding box center [339, 236] width 15 height 15
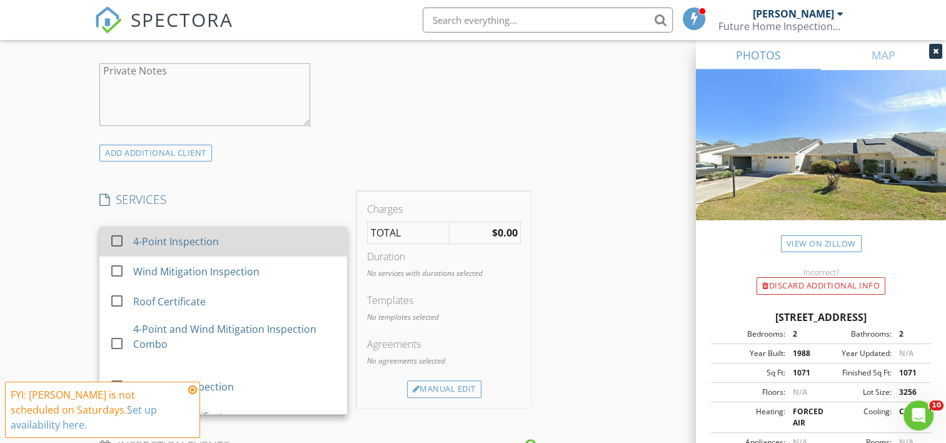
click at [206, 238] on div "4-Point Inspection" at bounding box center [177, 241] width 86 height 15
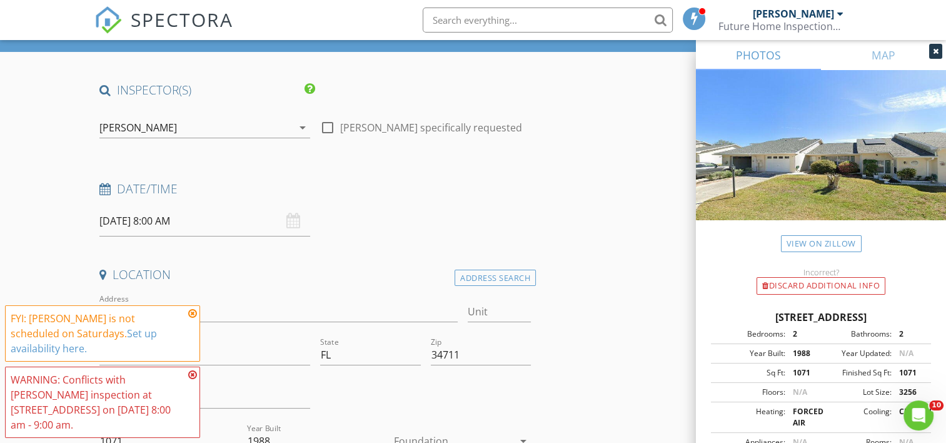
scroll to position [0, 0]
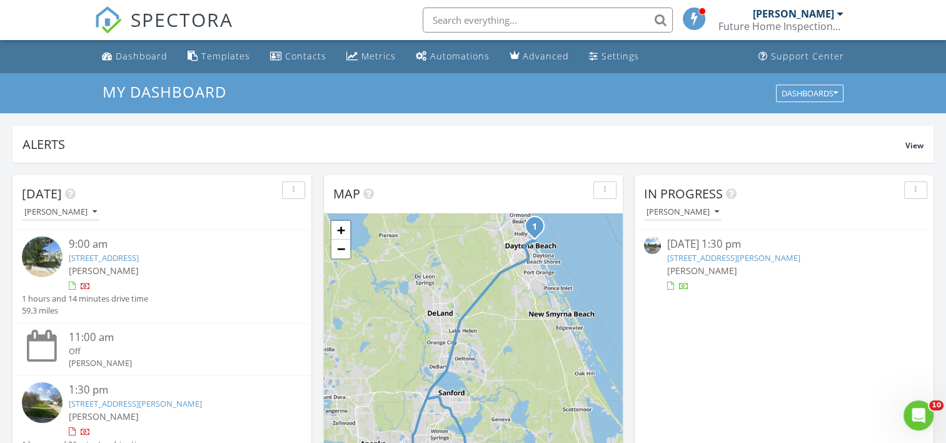
click at [712, 256] on link "5225 Driscoll Ct, Belle Isle, FL 32812" at bounding box center [733, 257] width 133 height 11
